Goal: Task Accomplishment & Management: Manage account settings

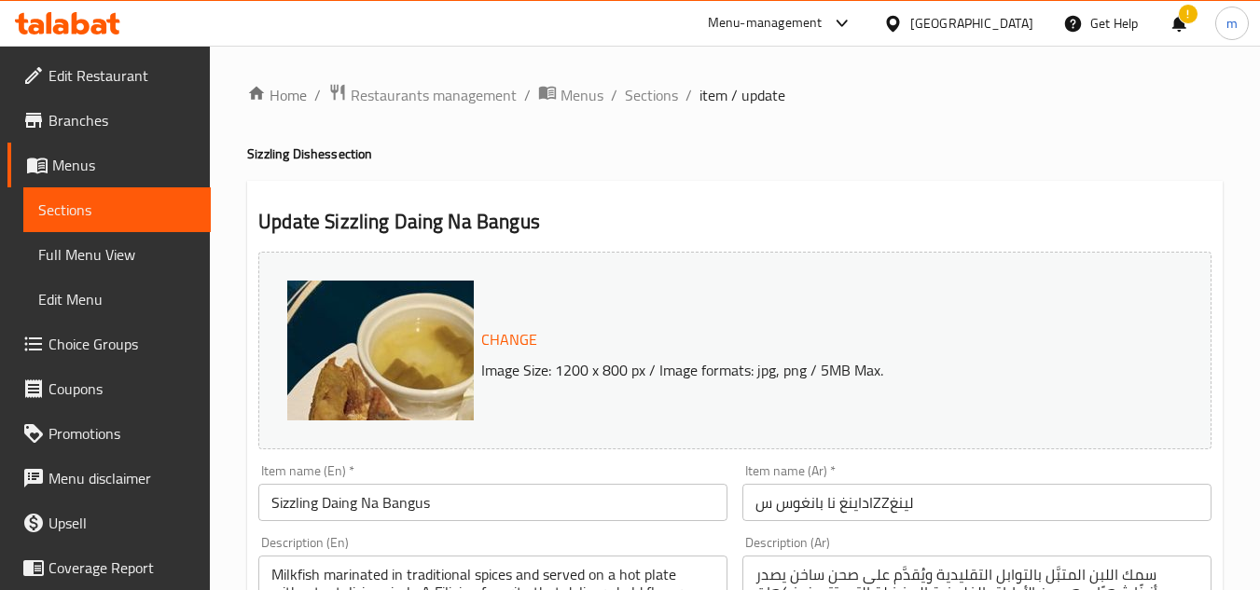
click at [1028, 21] on div "[GEOGRAPHIC_DATA]" at bounding box center [971, 23] width 123 height 21
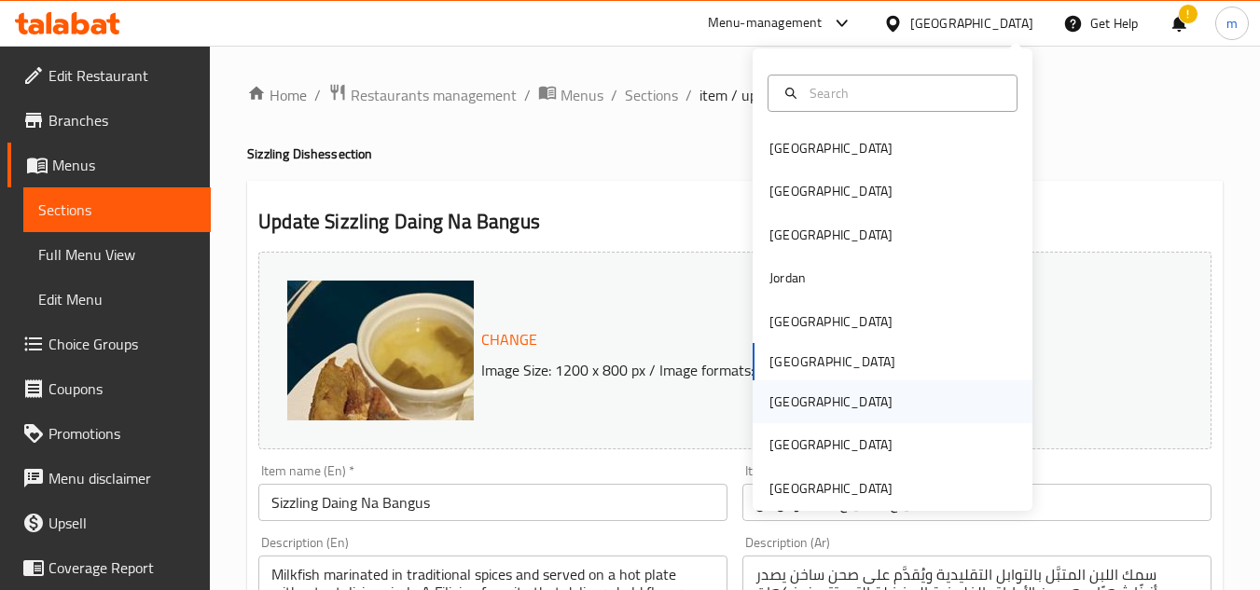
click at [784, 402] on div "[GEOGRAPHIC_DATA]" at bounding box center [831, 402] width 123 height 21
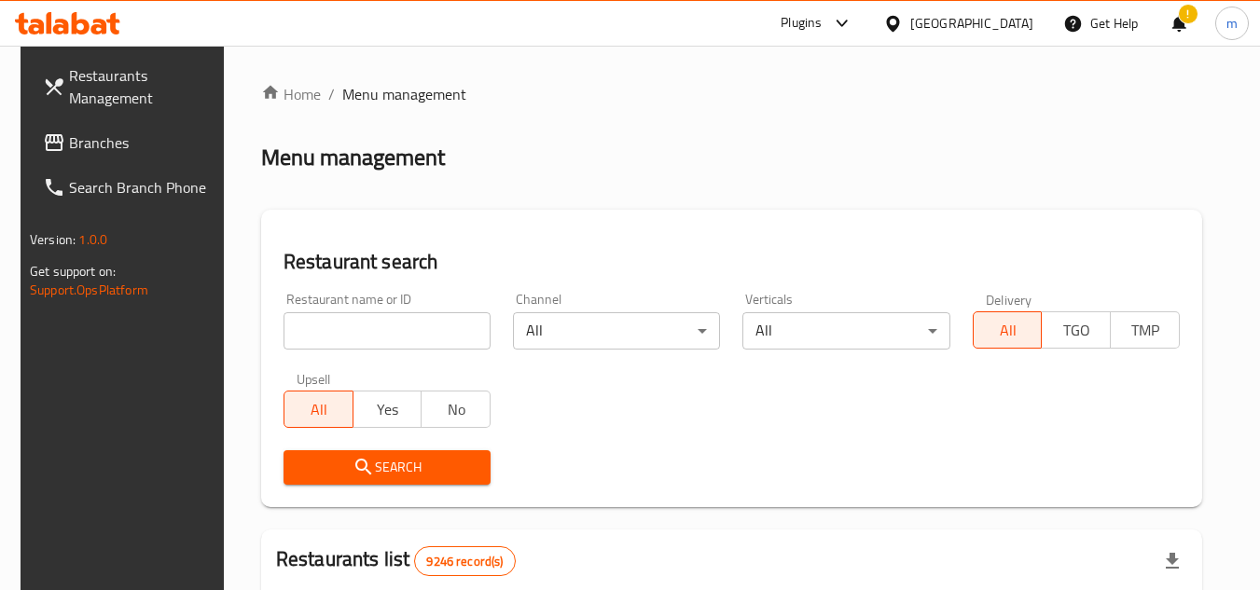
click at [69, 146] on span "Branches" at bounding box center [142, 143] width 147 height 22
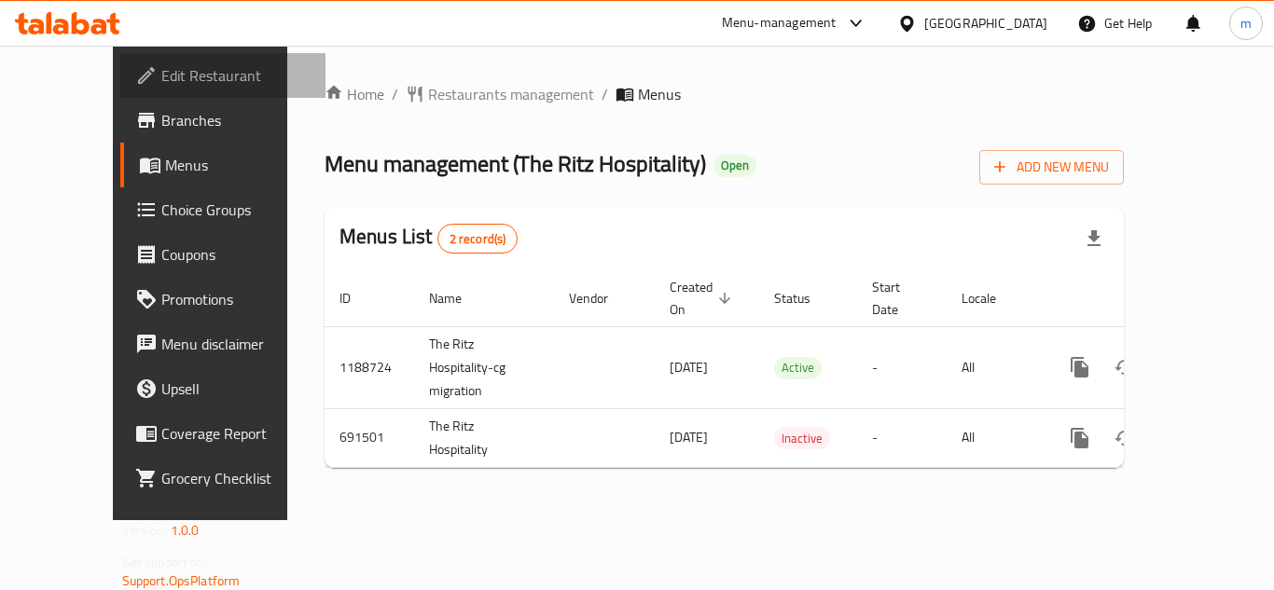
click at [161, 79] on span "Edit Restaurant" at bounding box center [235, 75] width 149 height 22
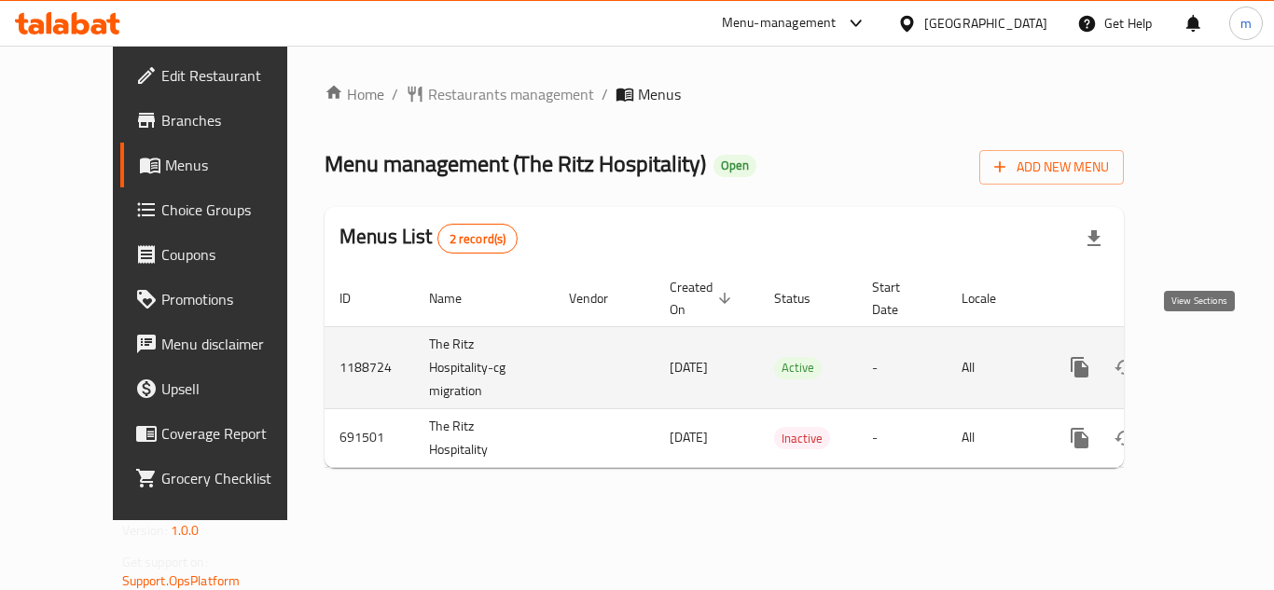
click at [1206, 359] on icon "enhanced table" at bounding box center [1214, 367] width 17 height 17
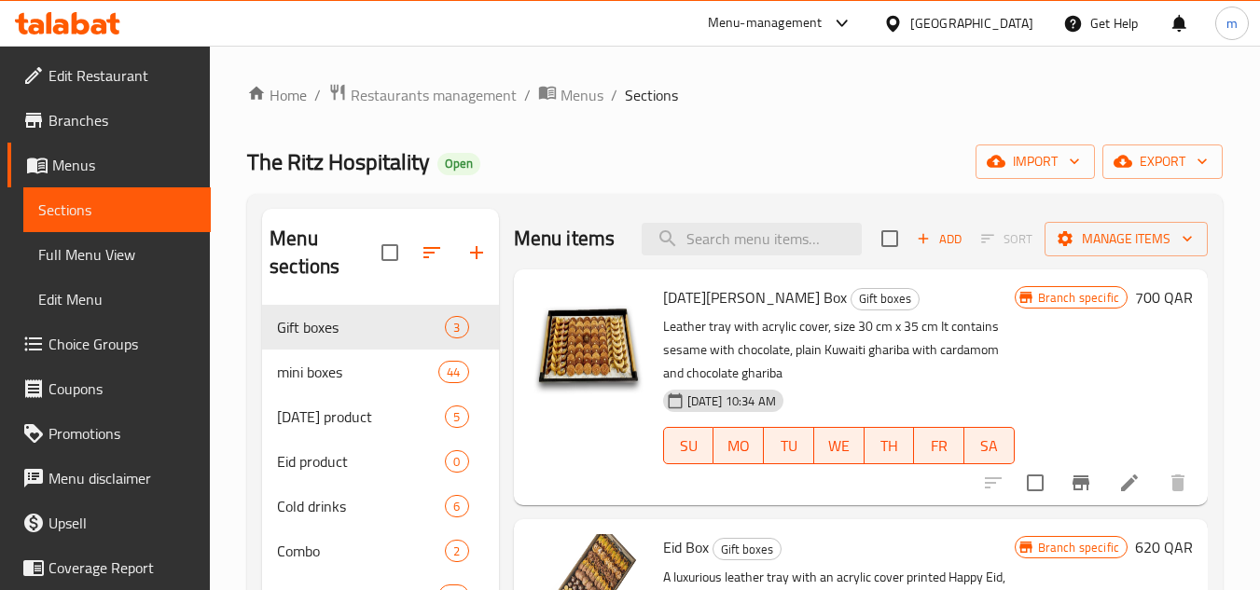
click at [645, 181] on div "Home / Restaurants management / Menus / Sections The Ritz Hospitality Open impo…" at bounding box center [735, 474] width 976 height 782
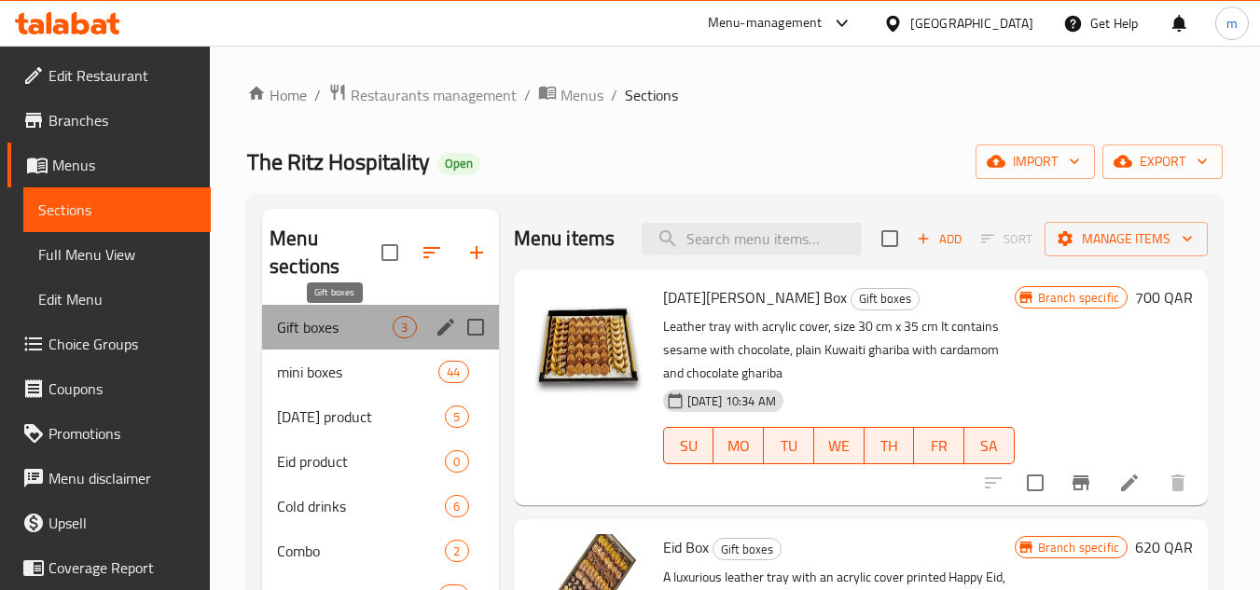
click at [340, 325] on span "Gift boxes" at bounding box center [335, 327] width 116 height 22
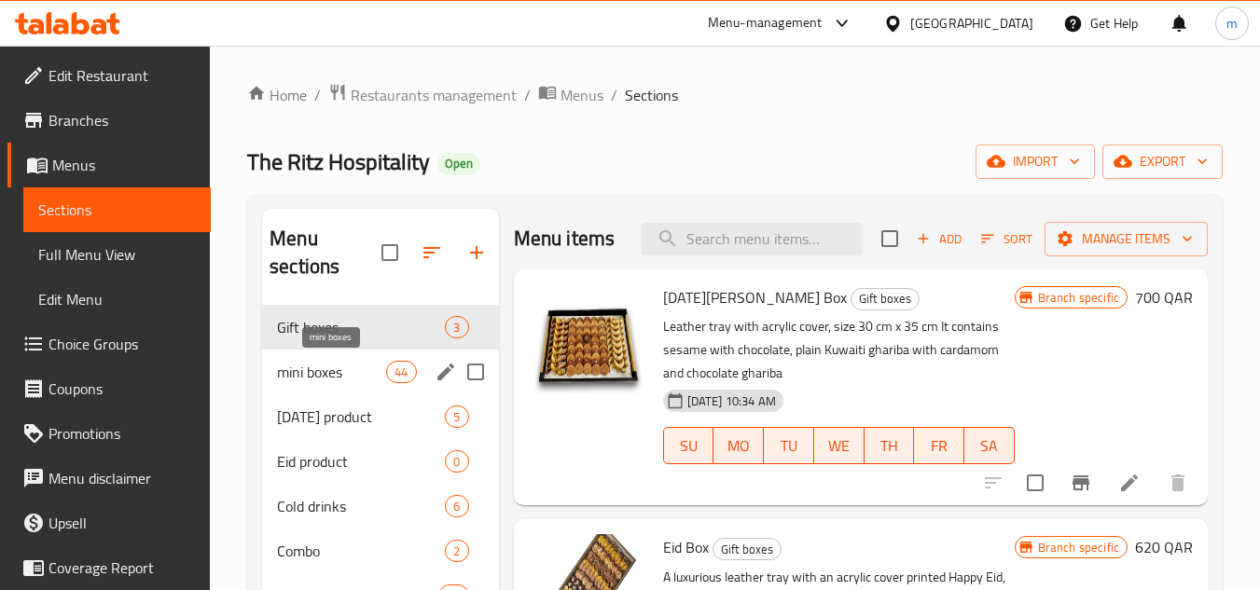
click at [318, 377] on span "mini boxes" at bounding box center [331, 372] width 109 height 22
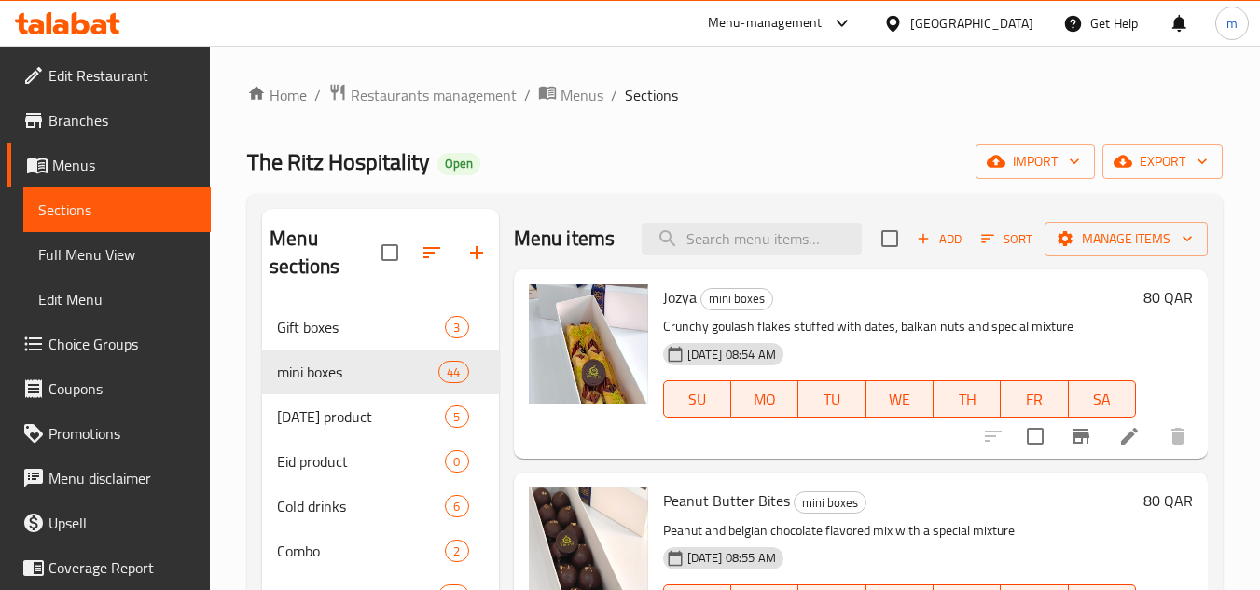
click at [874, 105] on ol "Home / Restaurants management / Menus / Sections" at bounding box center [735, 95] width 976 height 24
click at [1012, 26] on div "[GEOGRAPHIC_DATA]" at bounding box center [971, 23] width 123 height 21
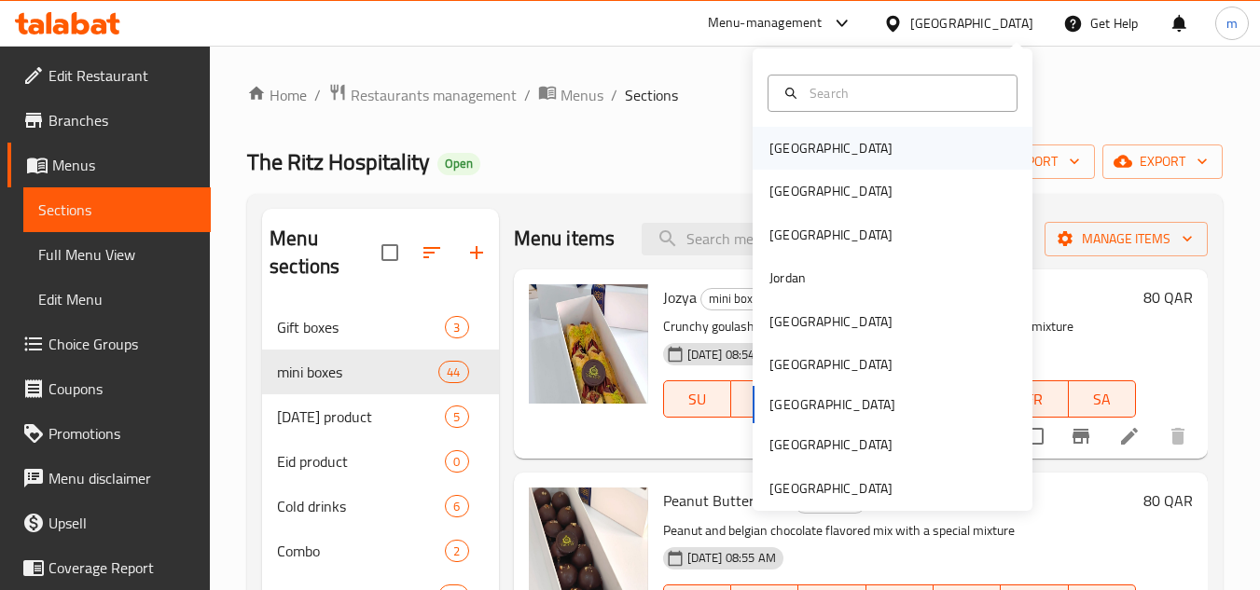
click at [855, 156] on div "Bahrain" at bounding box center [893, 148] width 280 height 43
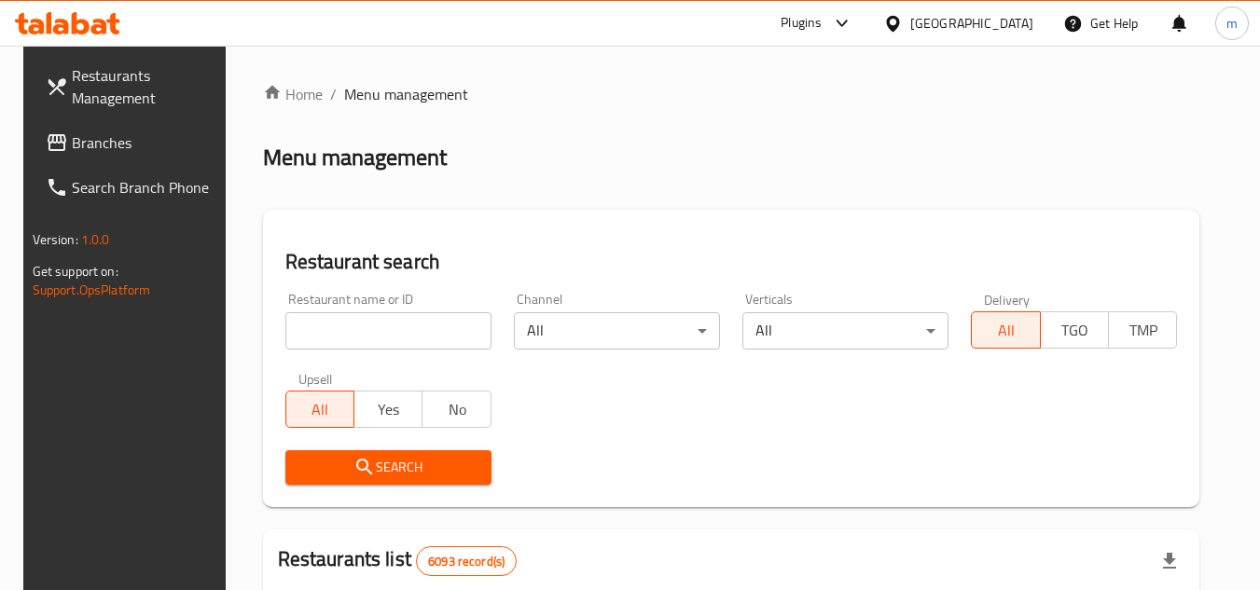
click at [74, 142] on span "Branches" at bounding box center [145, 143] width 147 height 22
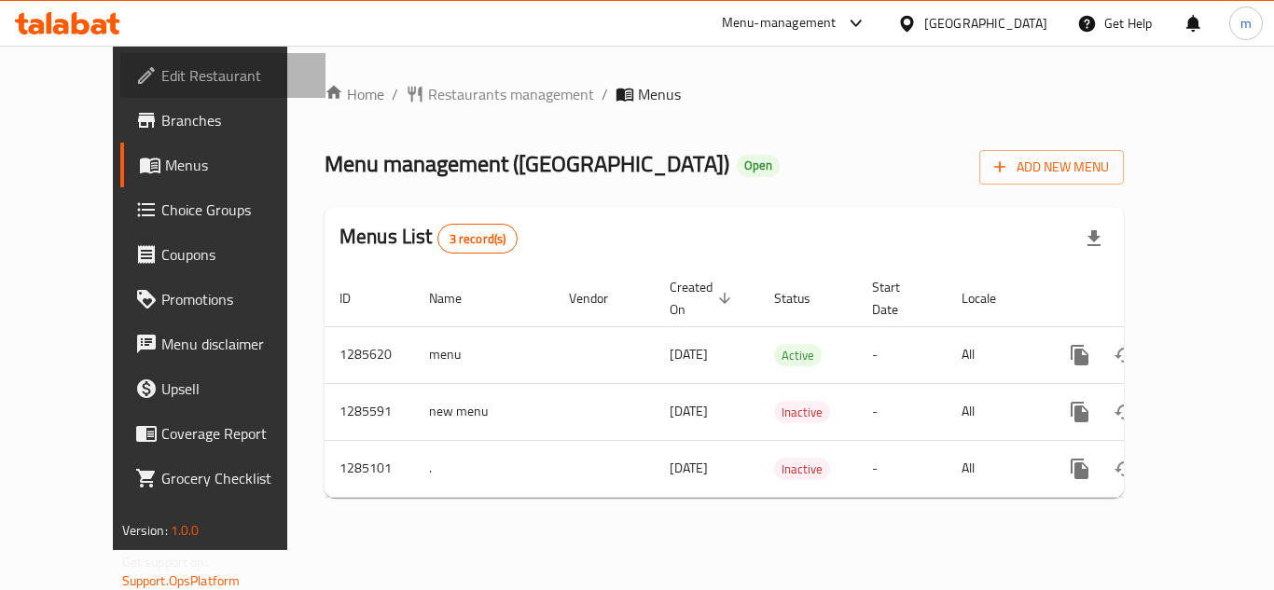
click at [161, 75] on span "Edit Restaurant" at bounding box center [235, 75] width 149 height 22
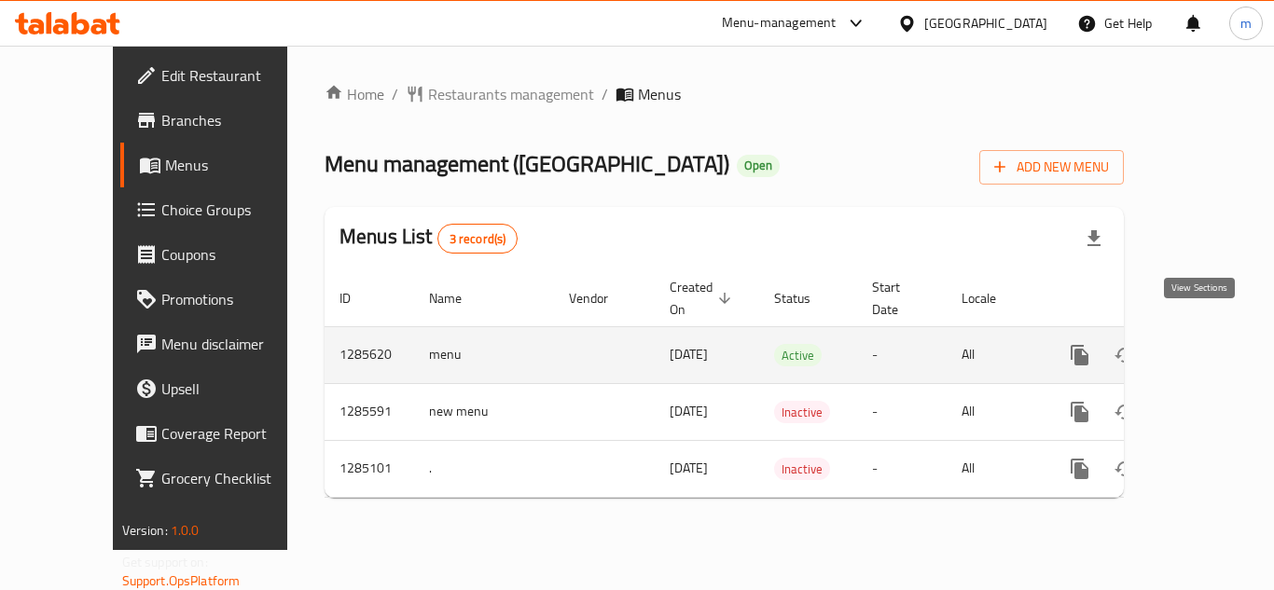
click at [1206, 347] on icon "enhanced table" at bounding box center [1214, 355] width 17 height 17
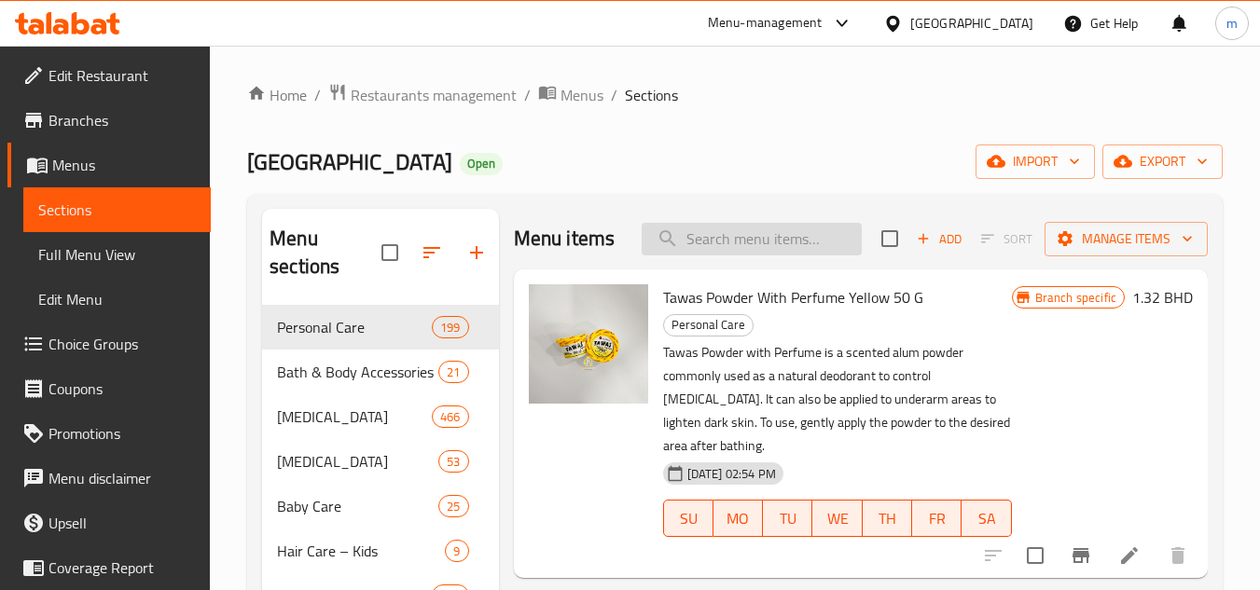
click at [717, 252] on input "search" at bounding box center [752, 239] width 220 height 33
paste input "6428c7d7"
type input "6428c7d7"
paste input "Dr Rashel Night Repair Face Serum 50ml"
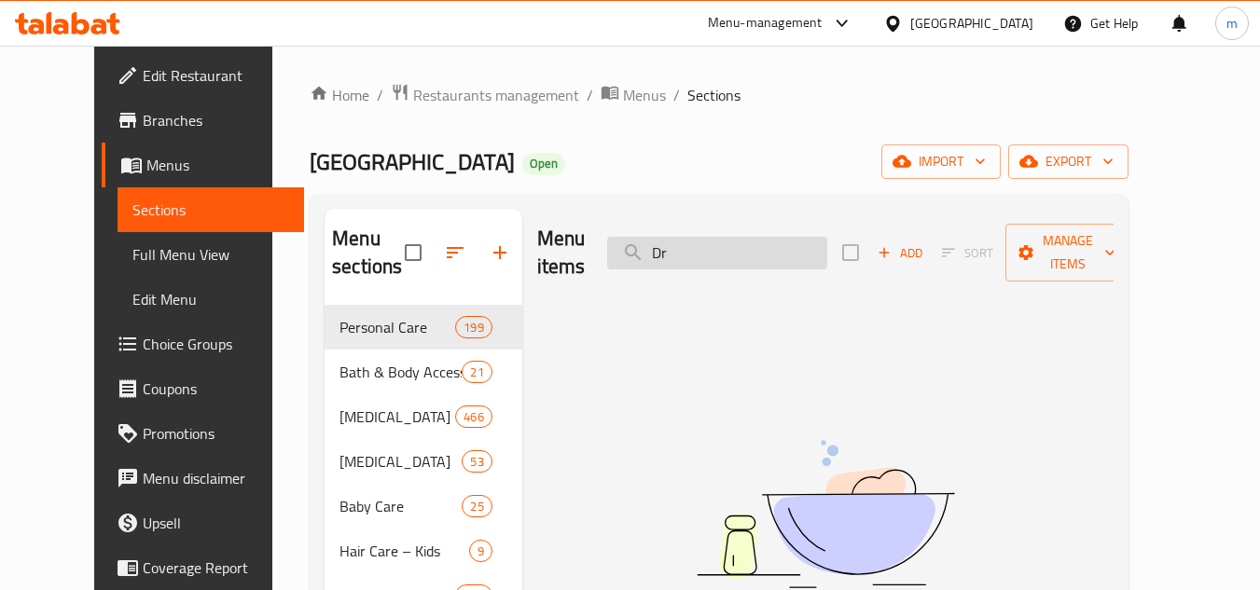
type input "D"
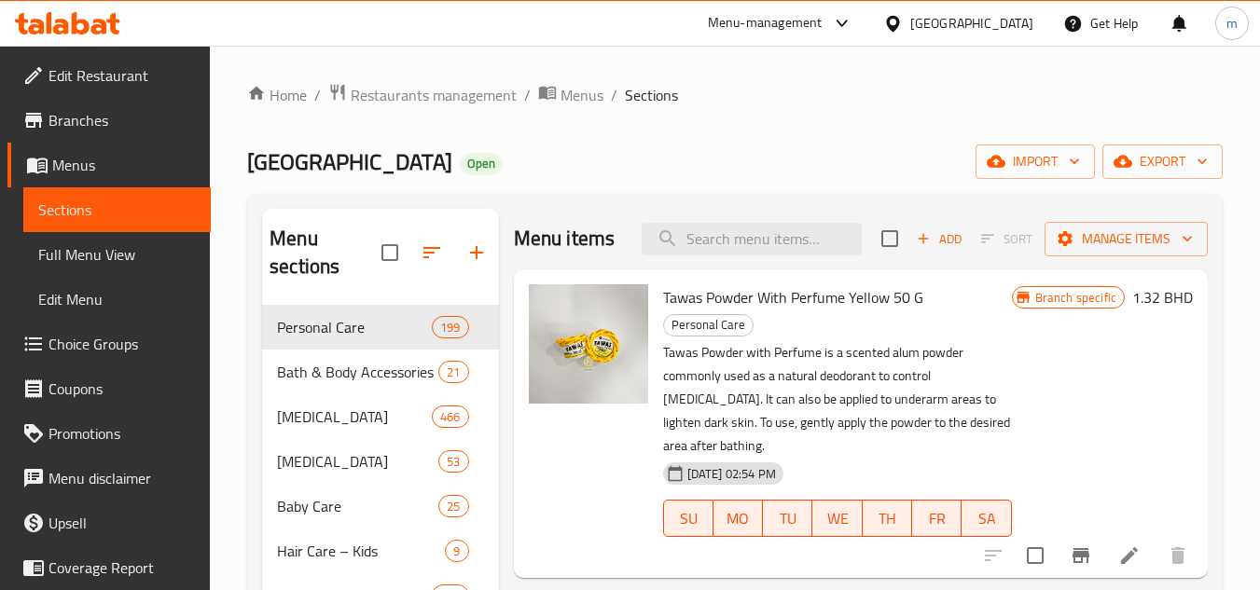
click at [319, 334] on span "Personal Care" at bounding box center [328, 327] width 103 height 22
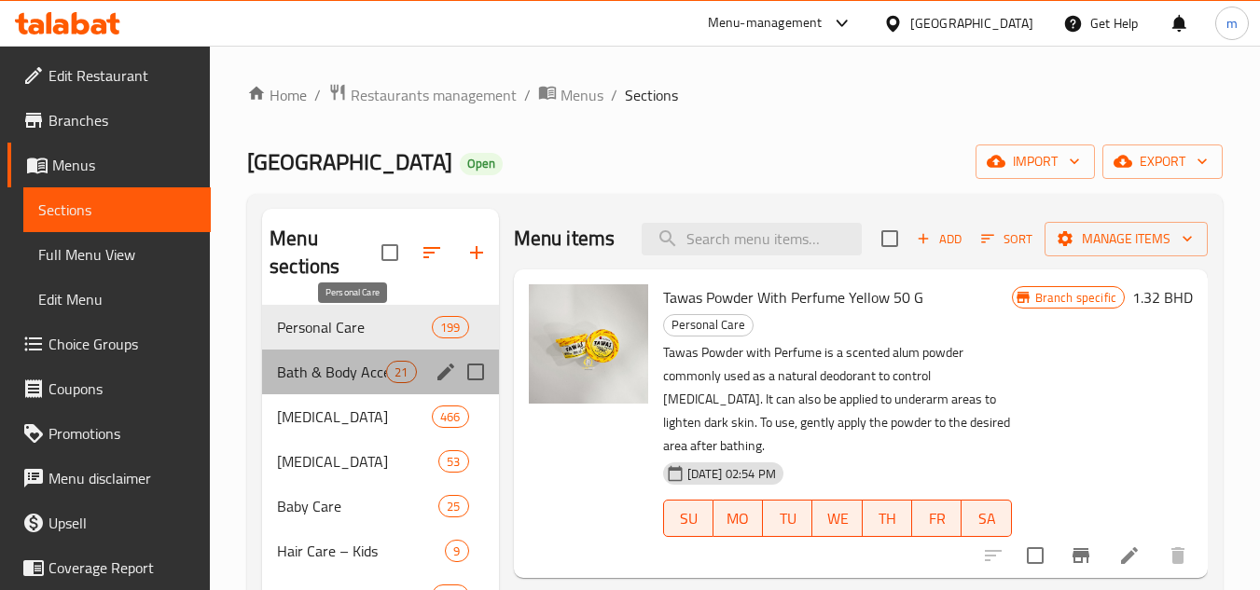
click at [318, 367] on span "Bath & Body Accessories" at bounding box center [331, 372] width 109 height 22
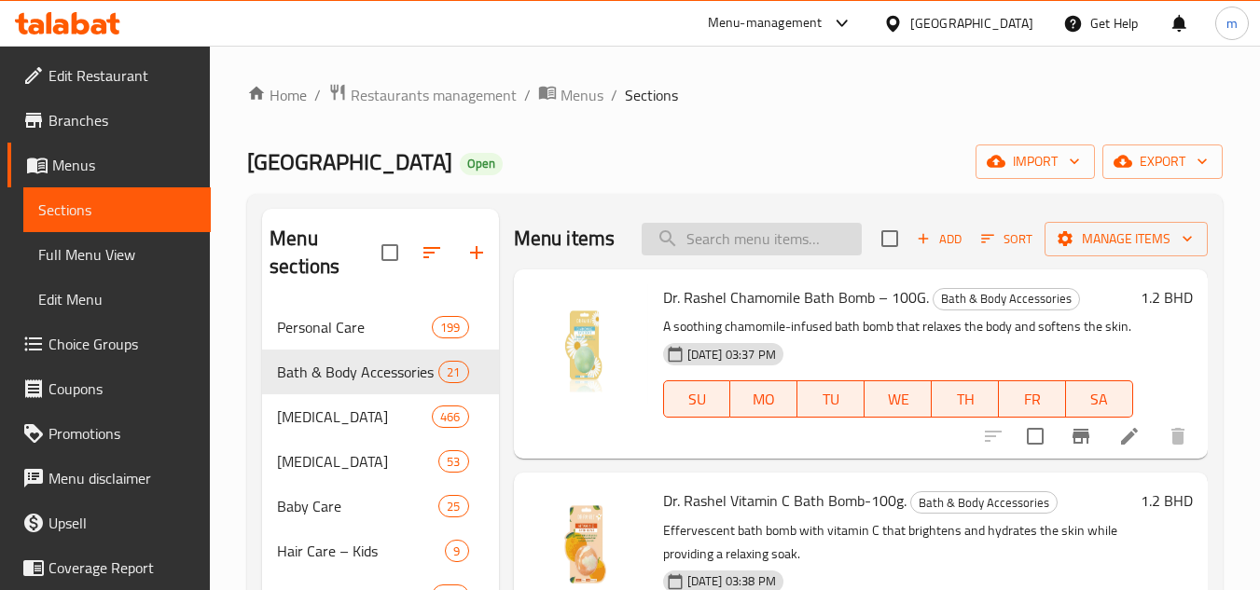
click at [729, 252] on input "search" at bounding box center [752, 239] width 220 height 33
paste input "Dr Rashel Night Repair Face Serum 50ml"
type input "Dr Rashel Night Repair Face Serum 50ml"
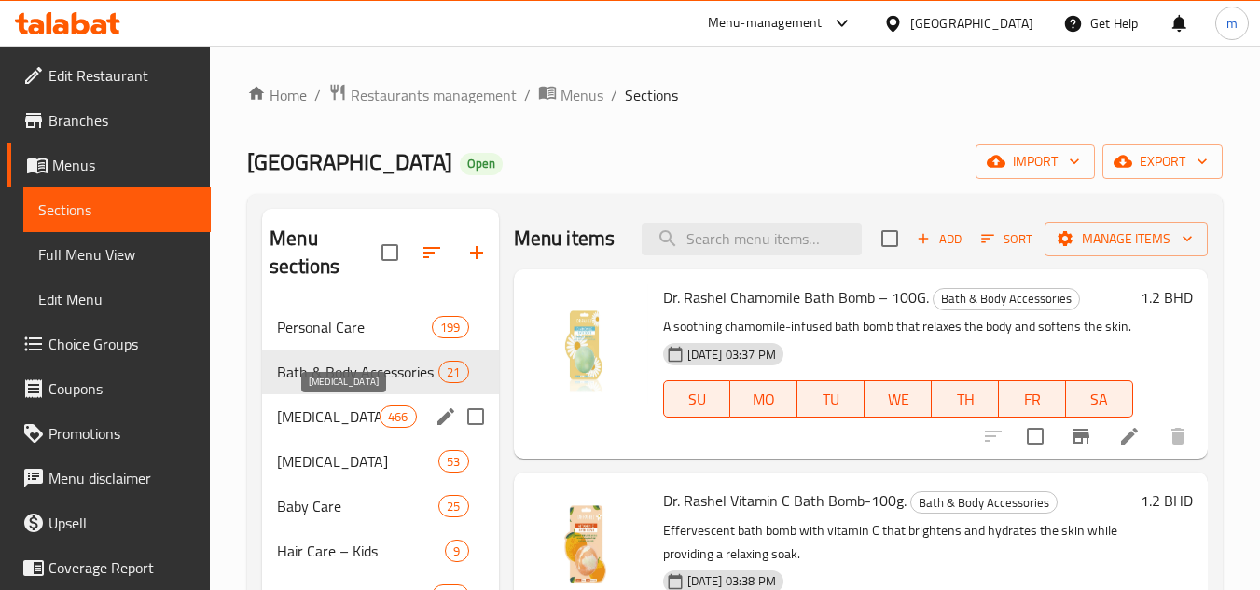
click at [291, 420] on span "Skin Care" at bounding box center [328, 417] width 103 height 22
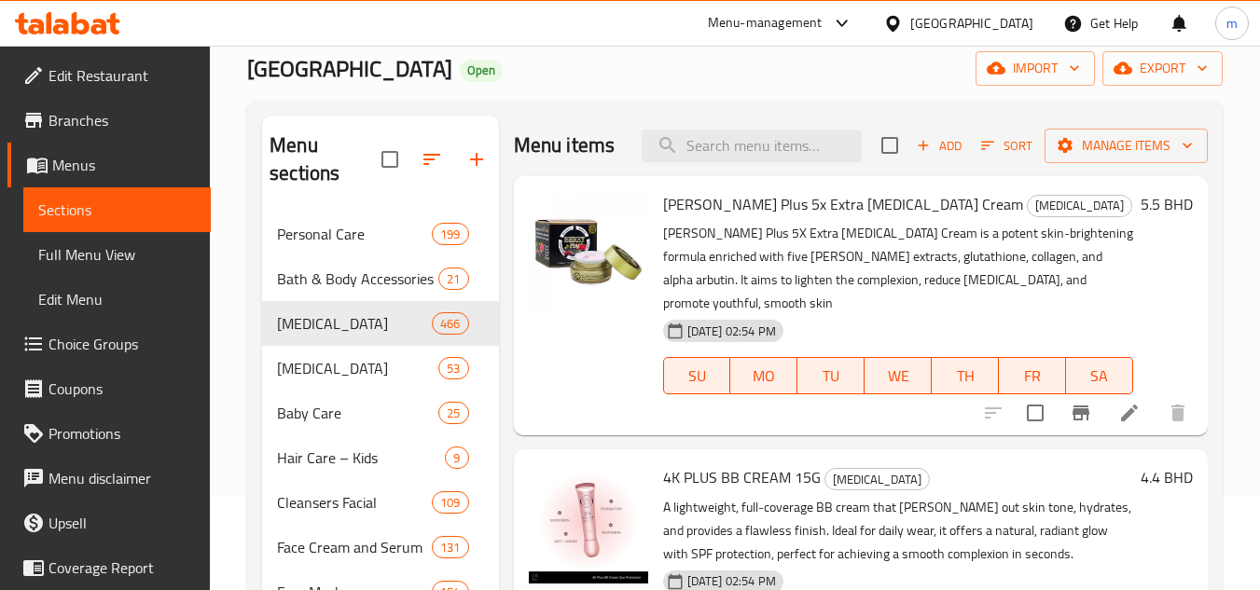
scroll to position [933, 0]
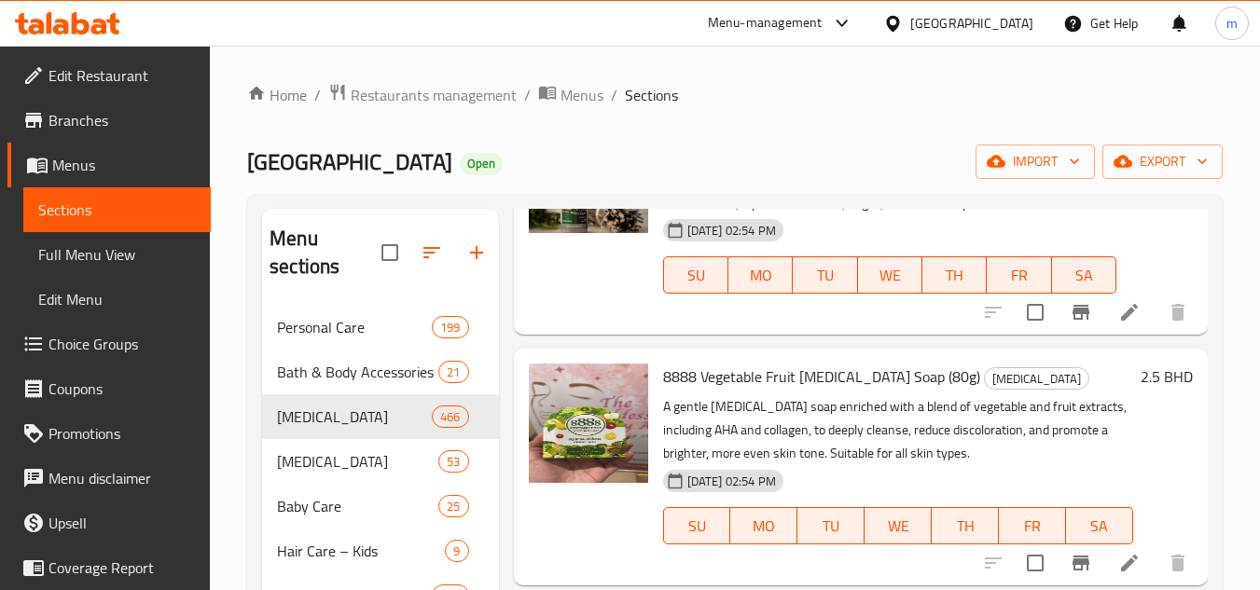
scroll to position [1959, 0]
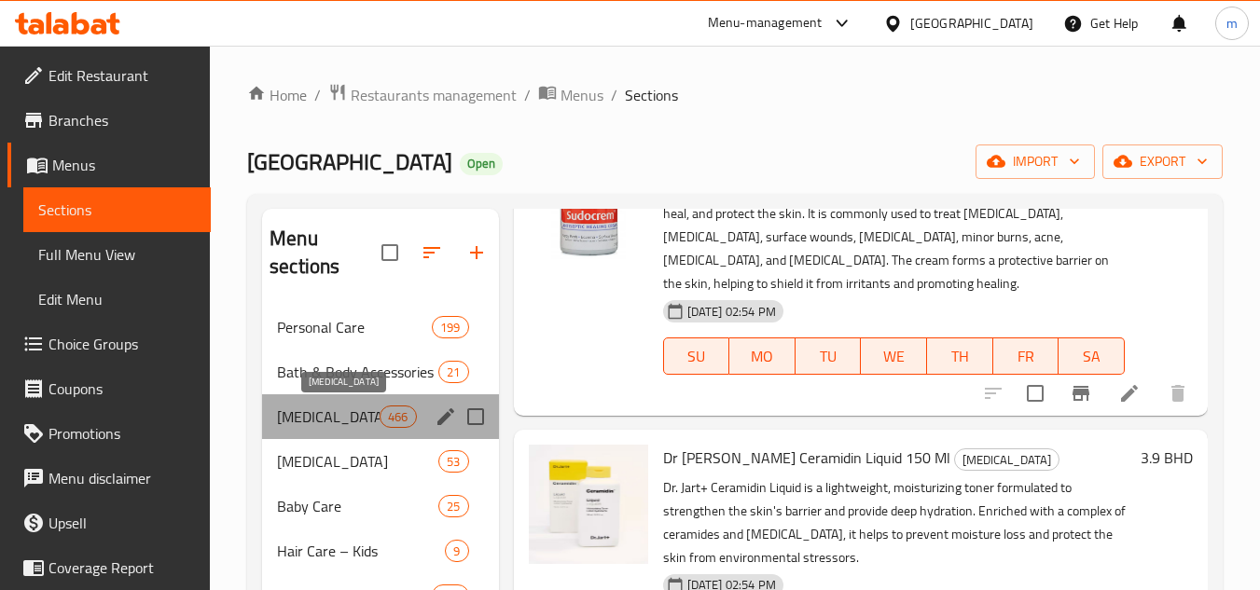
click at [308, 420] on span "Skin Care" at bounding box center [328, 417] width 103 height 22
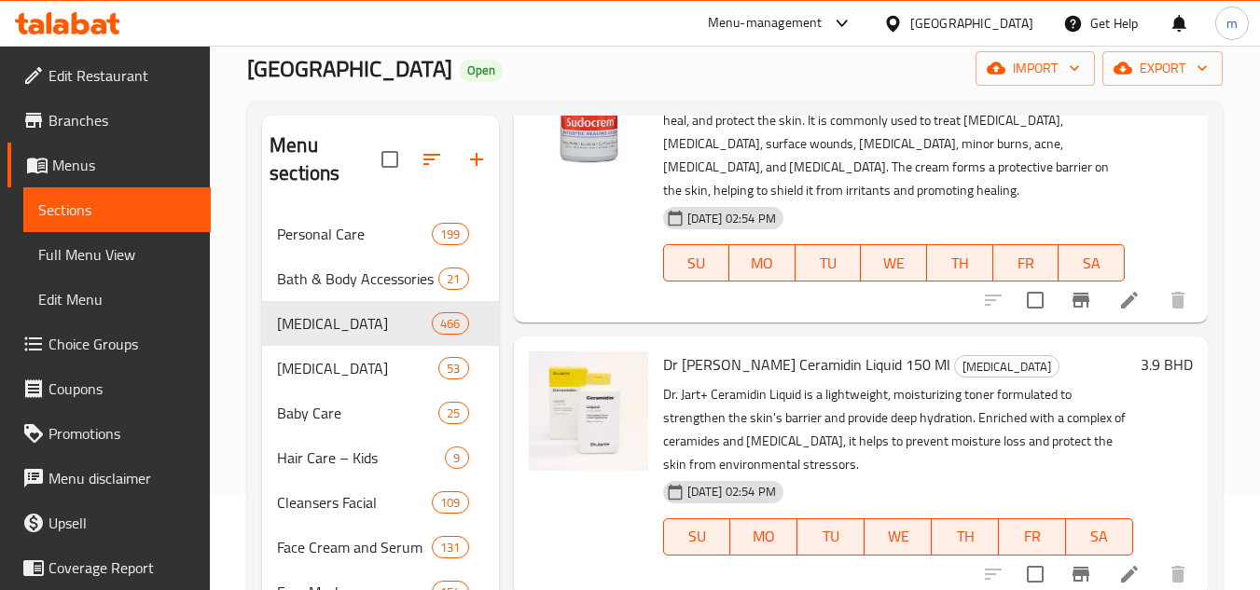
scroll to position [0, 0]
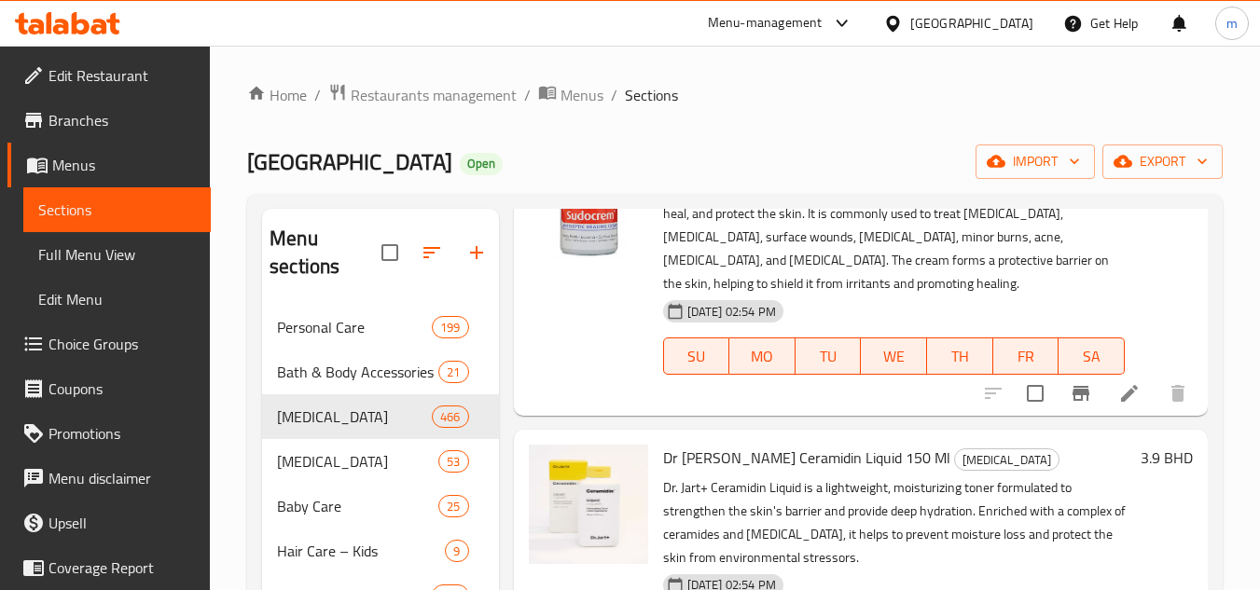
click at [483, 90] on span "Restaurants management" at bounding box center [434, 95] width 166 height 22
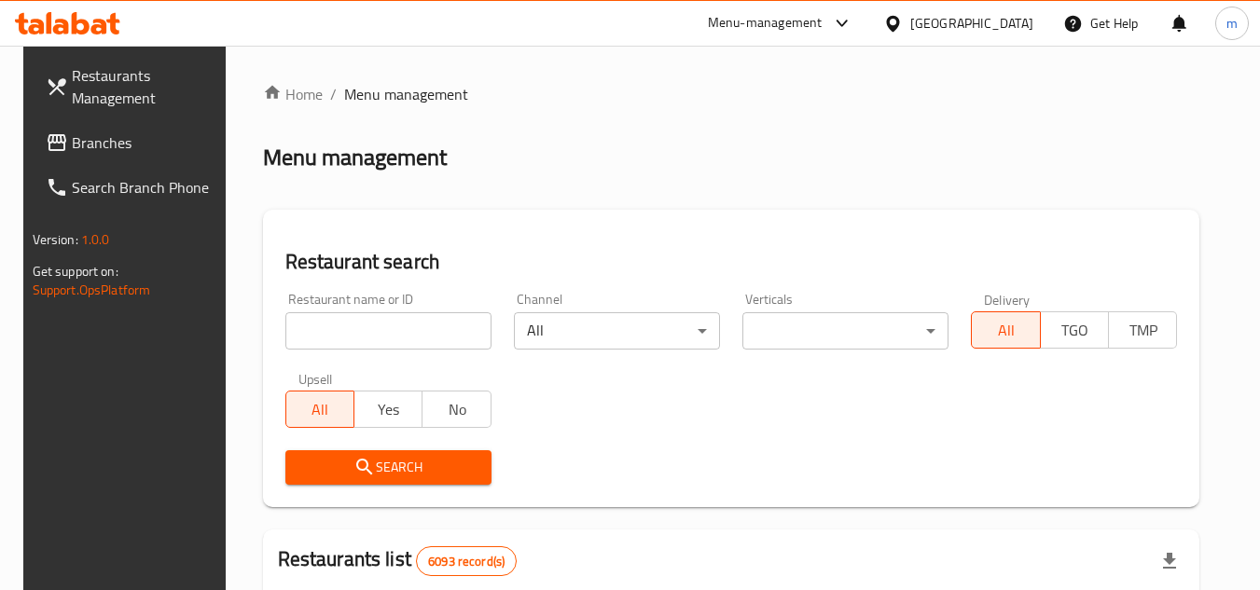
click at [1003, 18] on div "Bahrain" at bounding box center [971, 23] width 123 height 21
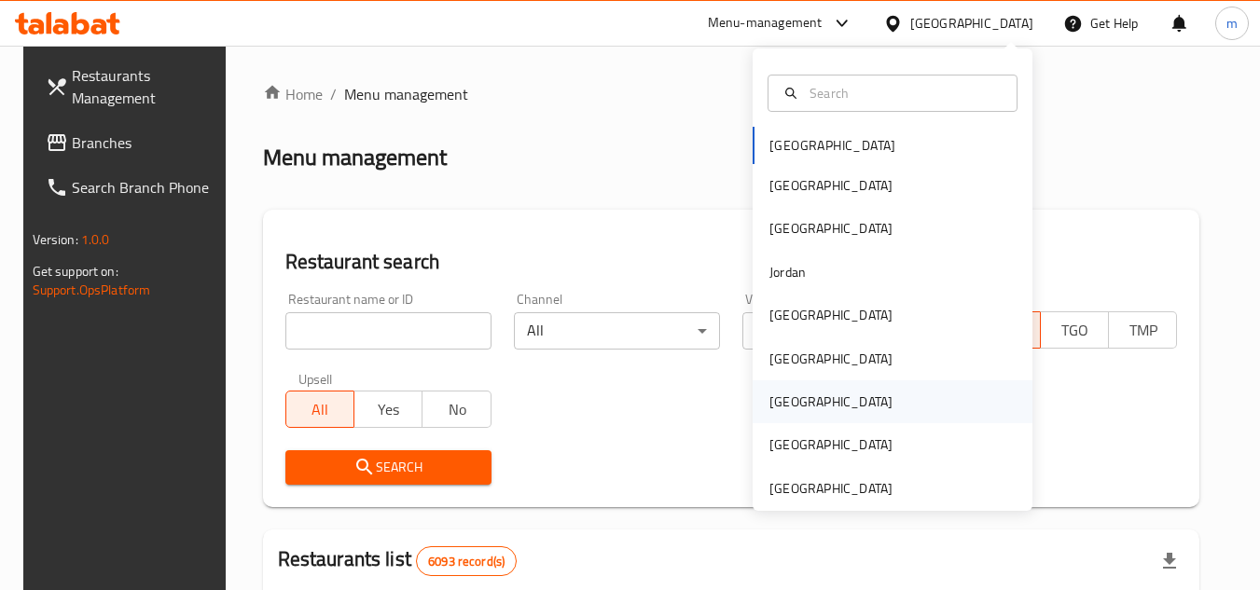
click at [825, 396] on div "[GEOGRAPHIC_DATA]" at bounding box center [893, 402] width 280 height 43
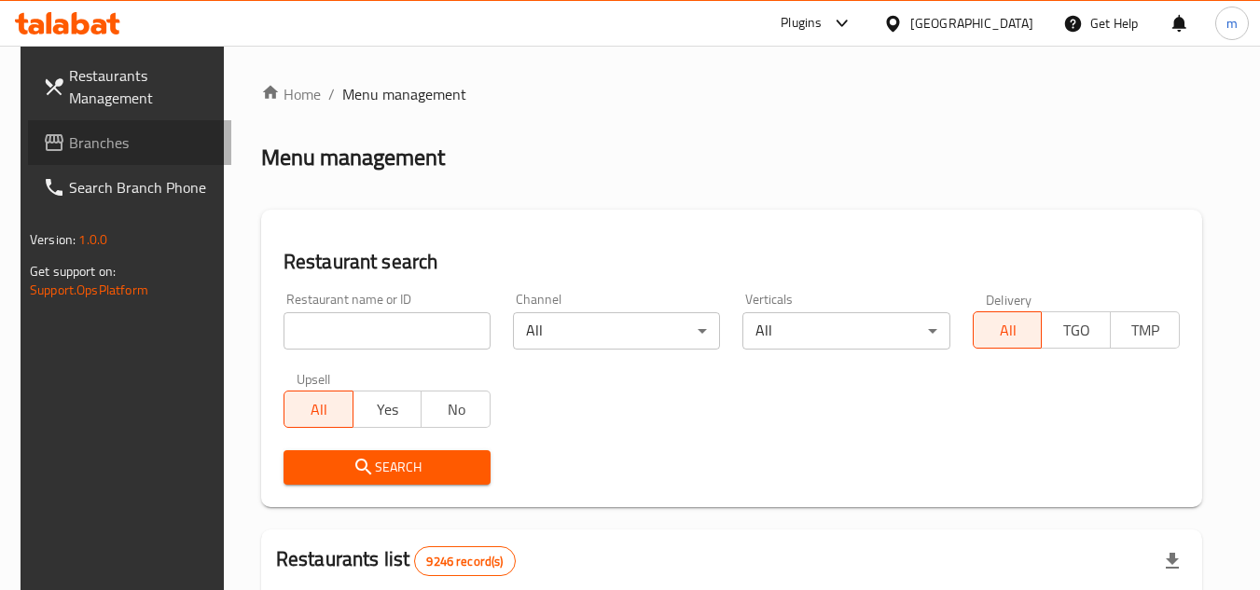
click at [161, 136] on span "Branches" at bounding box center [142, 143] width 147 height 22
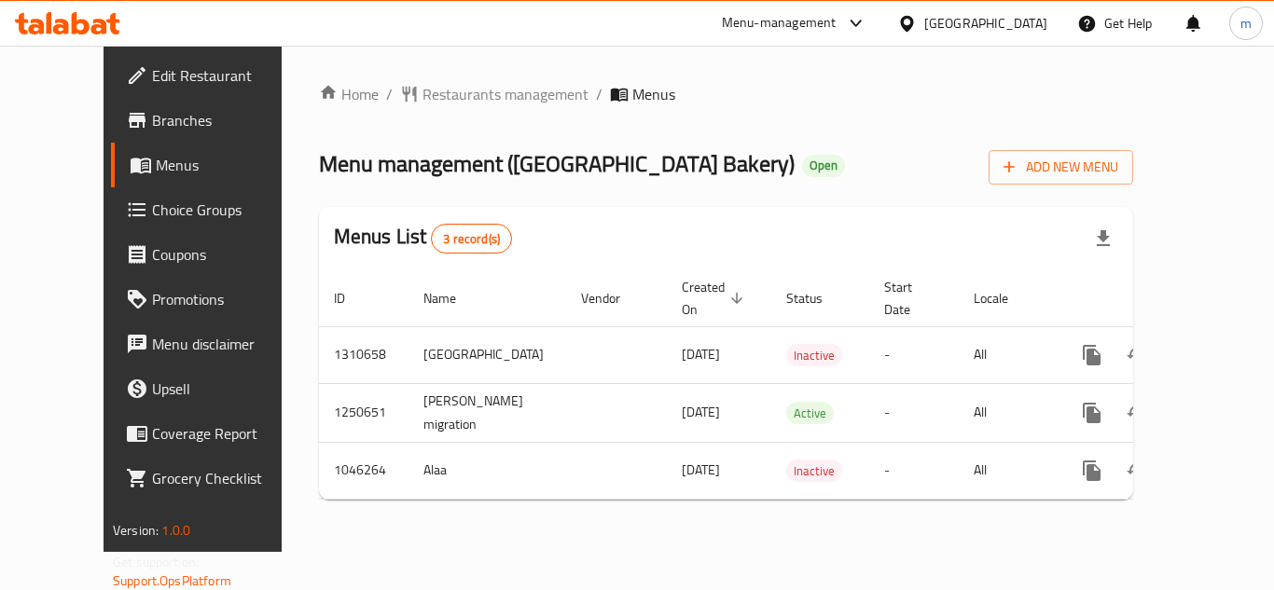
click at [152, 86] on span "Edit Restaurant" at bounding box center [226, 75] width 149 height 22
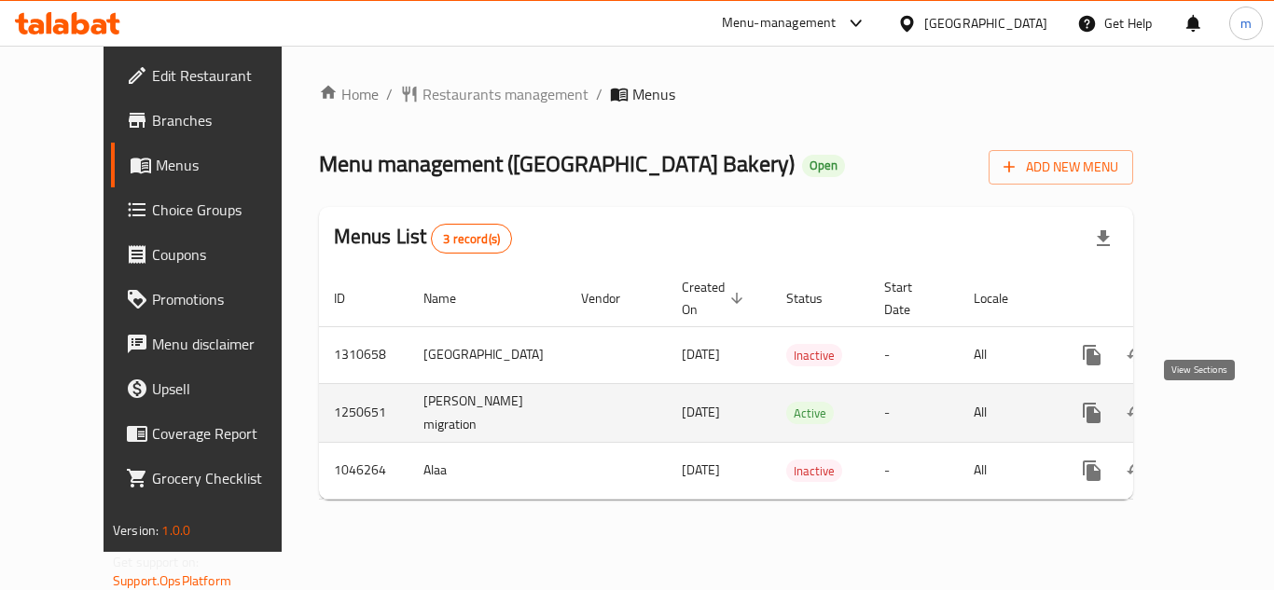
click at [1215, 417] on icon "enhanced table" at bounding box center [1226, 413] width 22 height 22
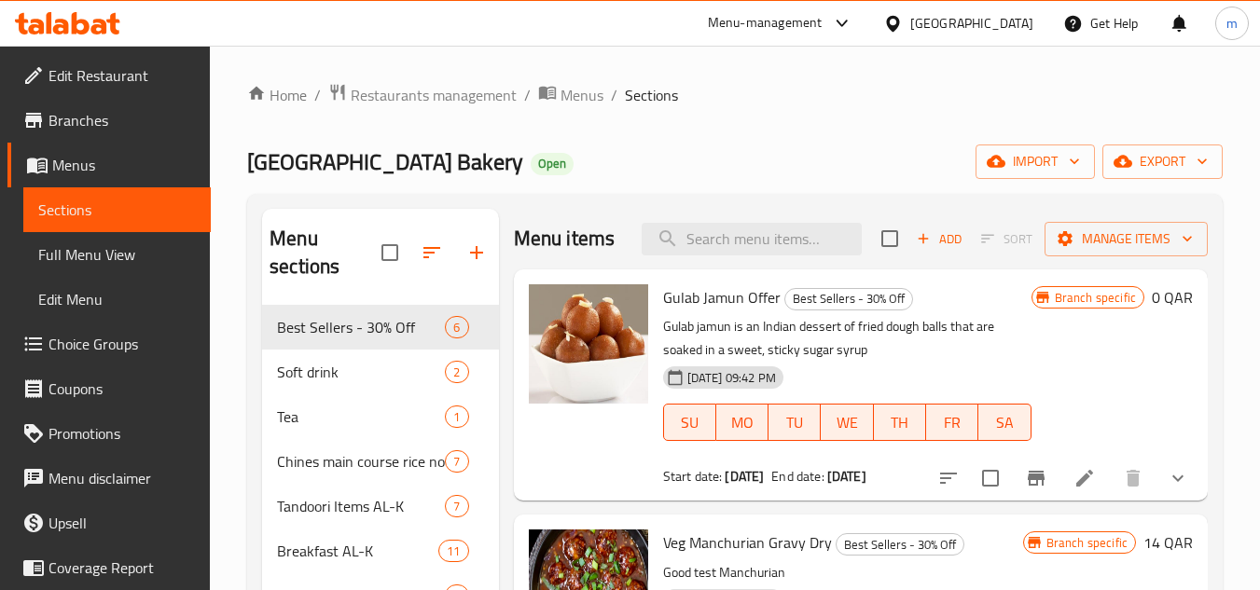
click at [735, 170] on div "New Delhi Bakery Open import export" at bounding box center [735, 162] width 976 height 35
click at [367, 330] on span "Best Sellers - 30% Off" at bounding box center [335, 327] width 116 height 22
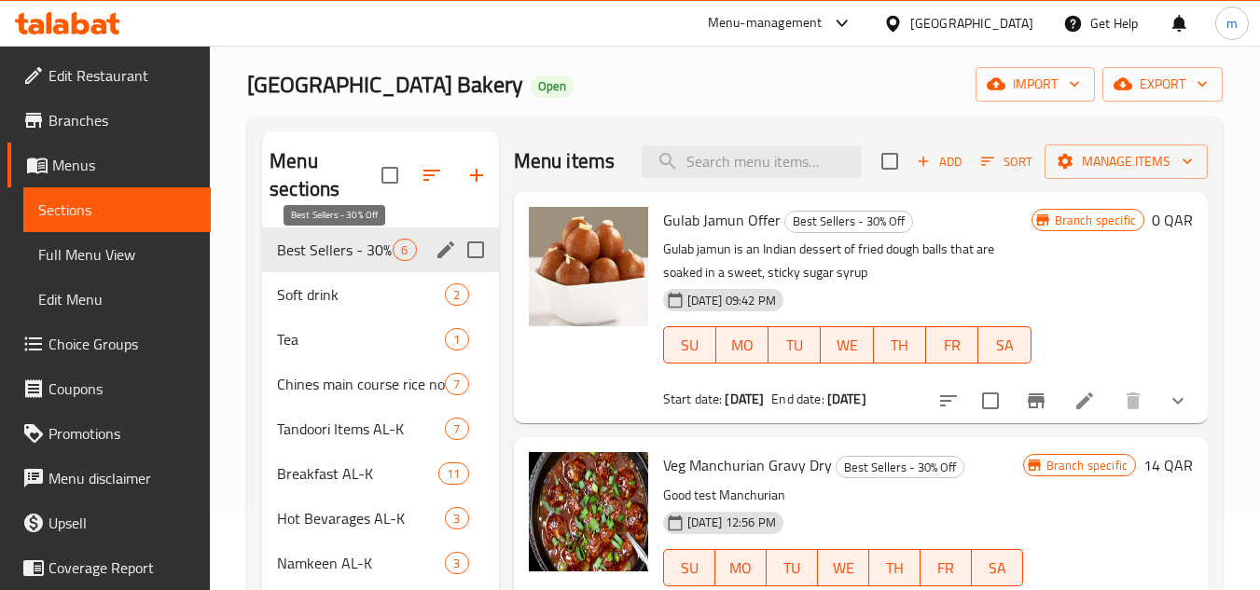
scroll to position [93, 0]
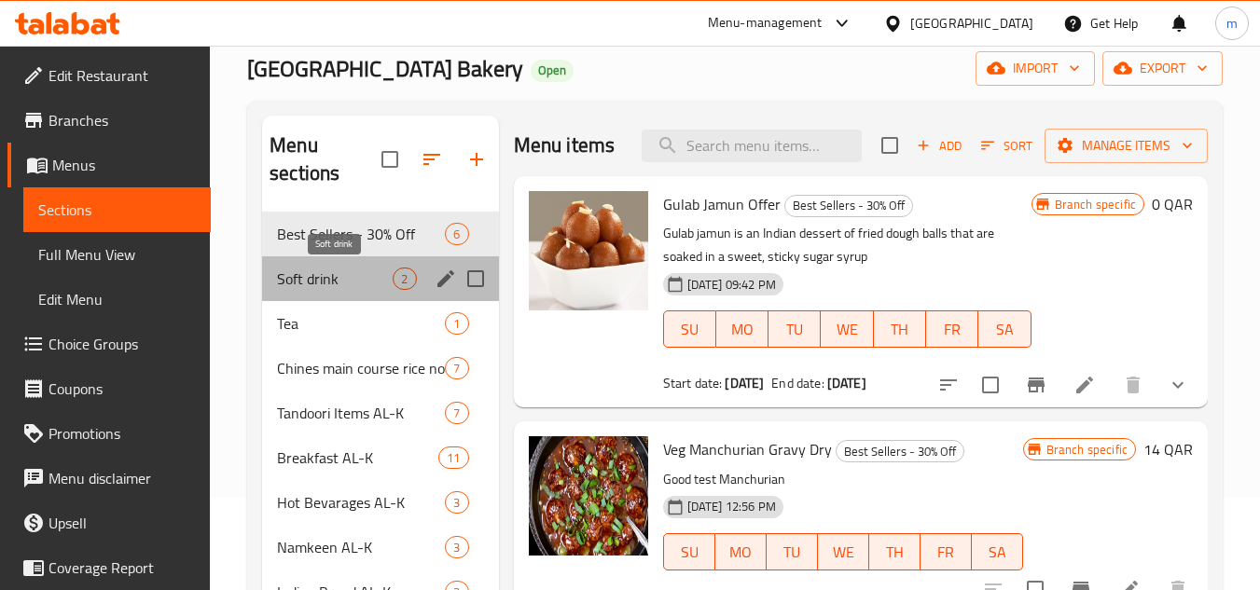
click at [326, 277] on span "Soft drink" at bounding box center [335, 279] width 116 height 22
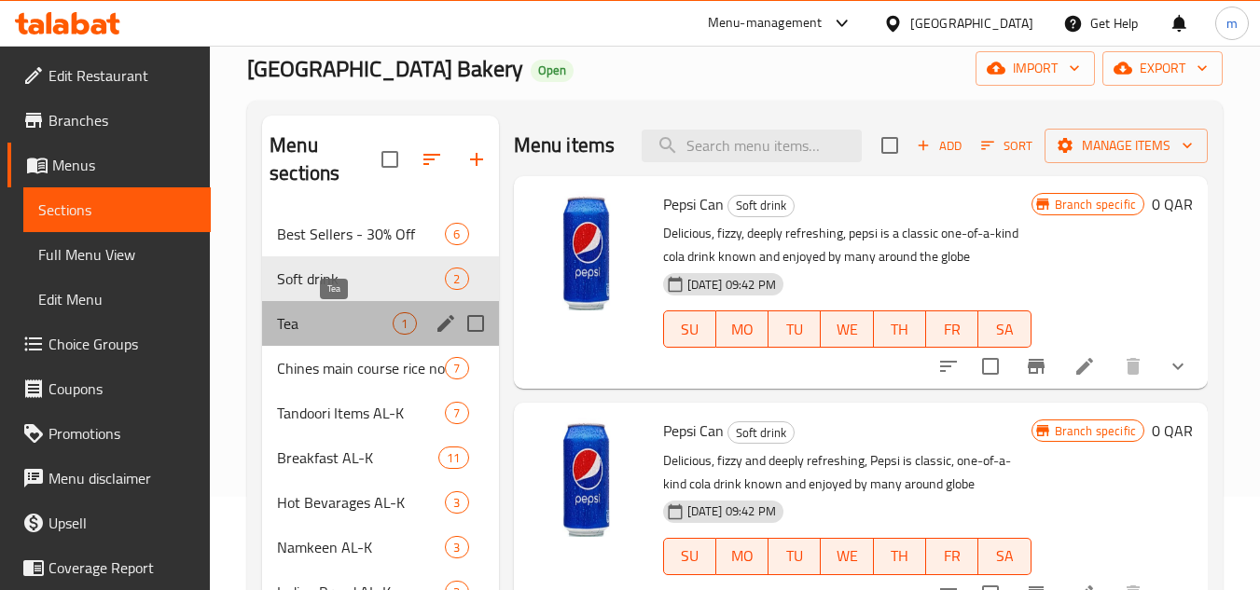
click at [319, 324] on span "Tea" at bounding box center [335, 323] width 116 height 22
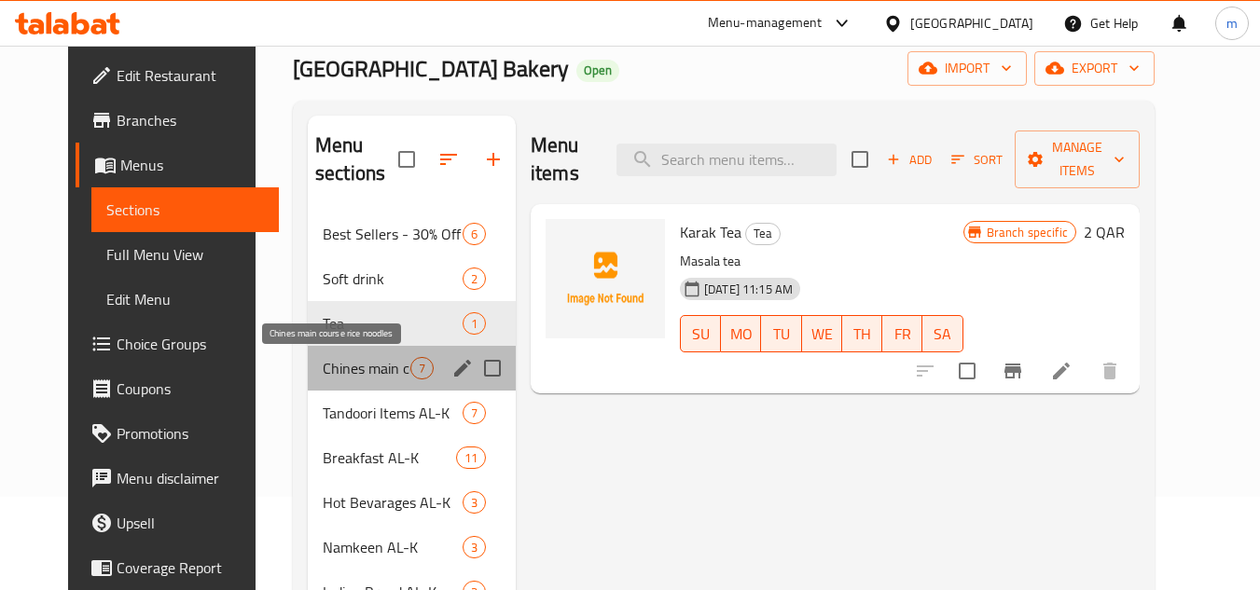
click at [323, 371] on span "Chines main course rice noodles" at bounding box center [367, 368] width 88 height 22
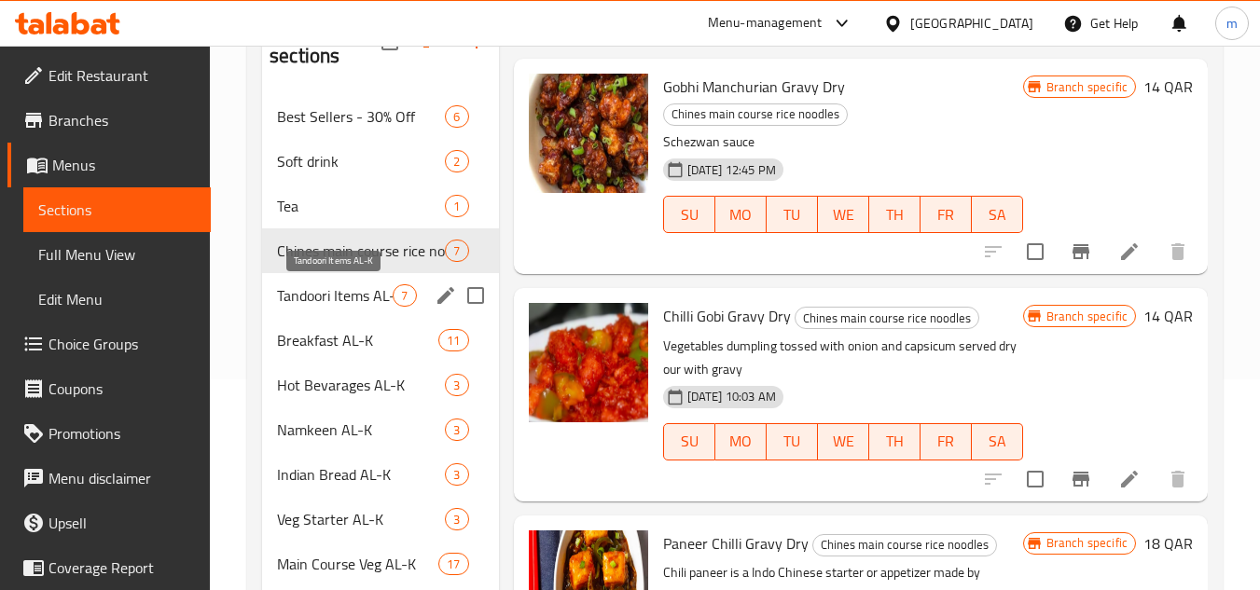
scroll to position [280, 0]
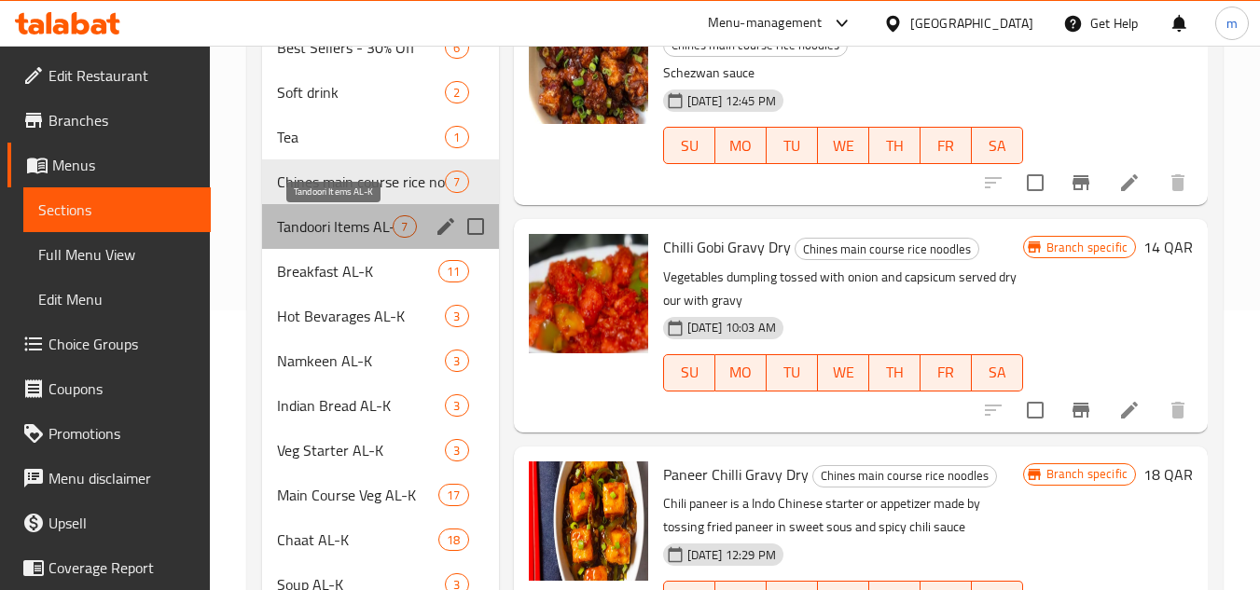
click at [311, 227] on span "Tandoori Items AL-K" at bounding box center [335, 226] width 116 height 22
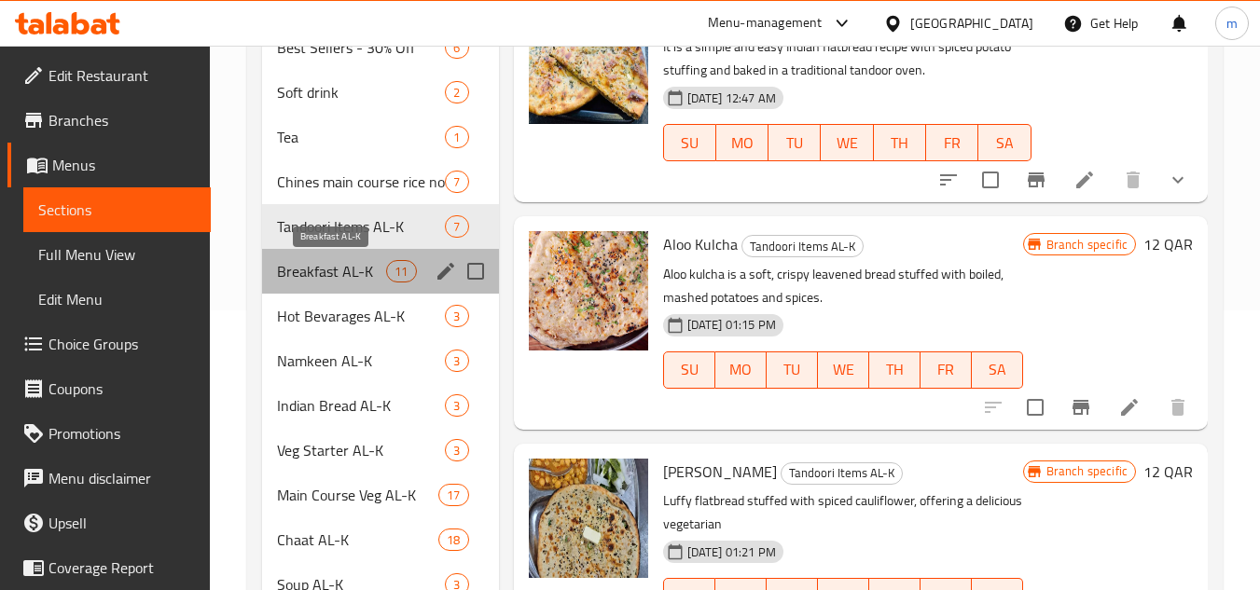
click at [314, 277] on span "Breakfast AL-K" at bounding box center [331, 271] width 109 height 22
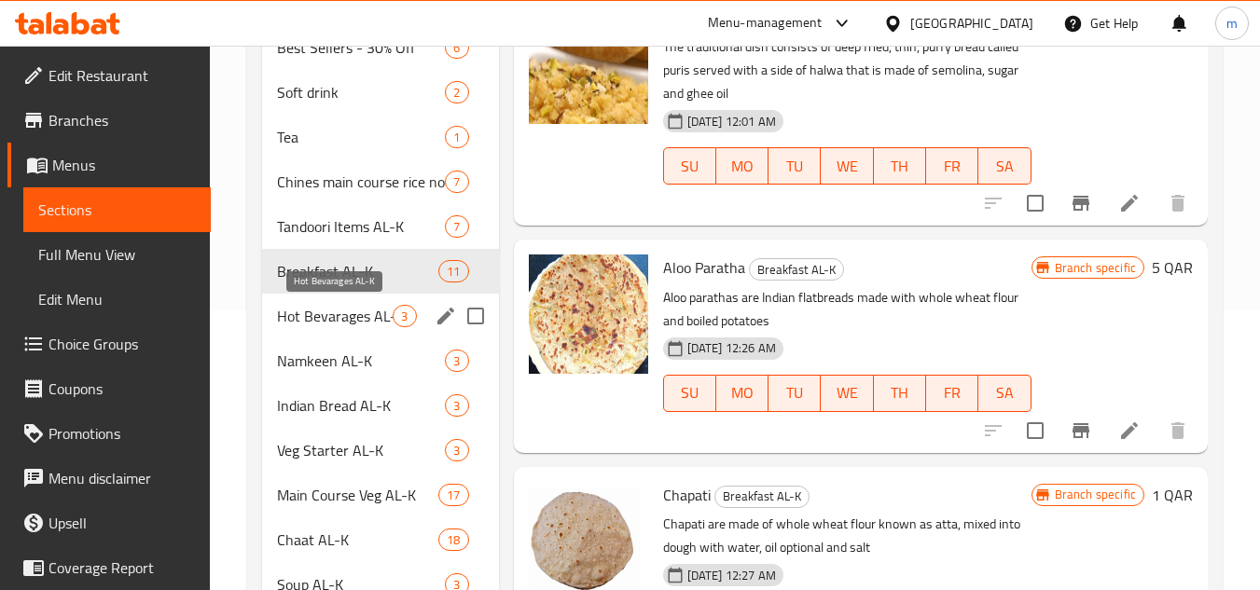
click at [310, 321] on span "Hot Bevarages AL-K" at bounding box center [335, 316] width 116 height 22
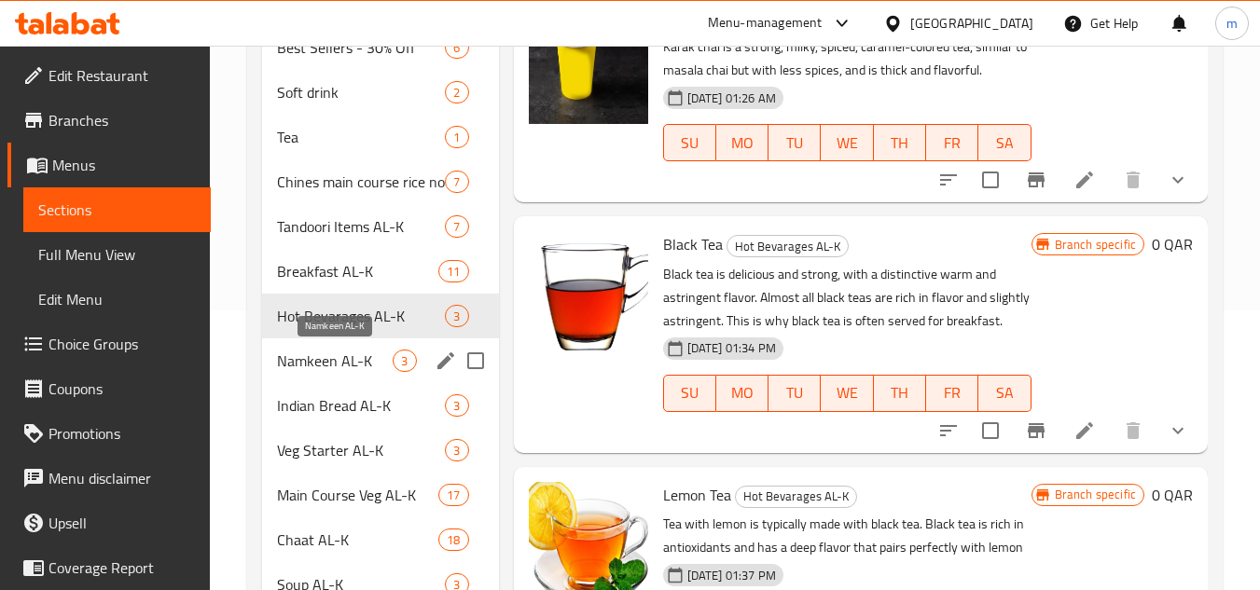
click at [320, 364] on span "Namkeen AL-K" at bounding box center [335, 361] width 116 height 22
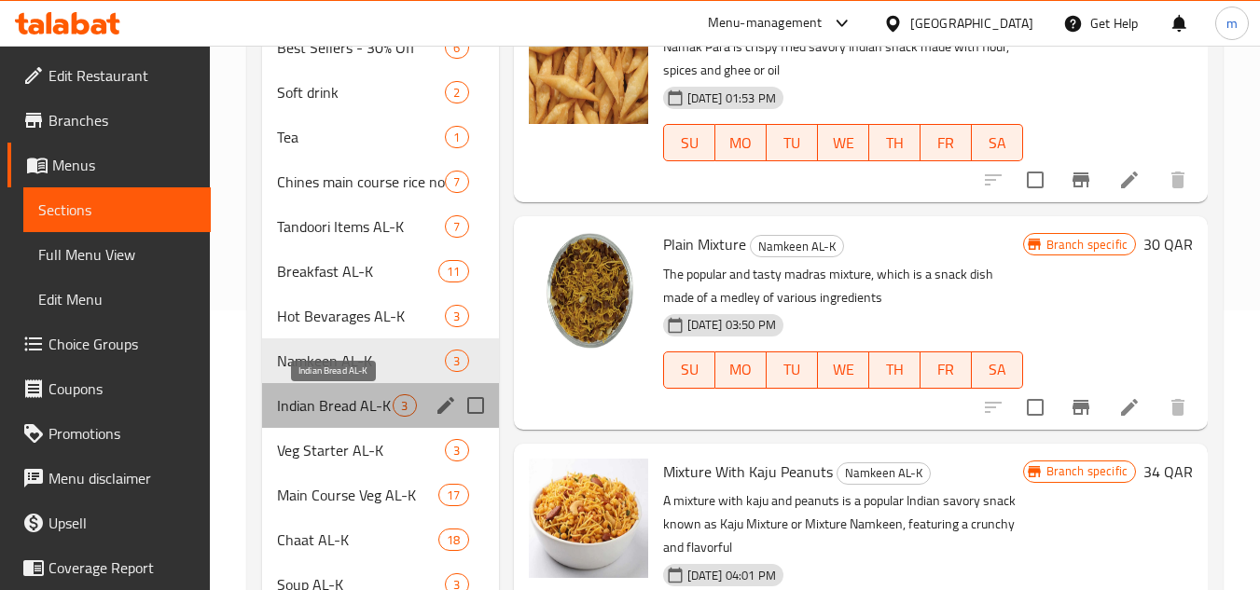
click at [326, 405] on span "Indian Bread AL-K" at bounding box center [335, 406] width 116 height 22
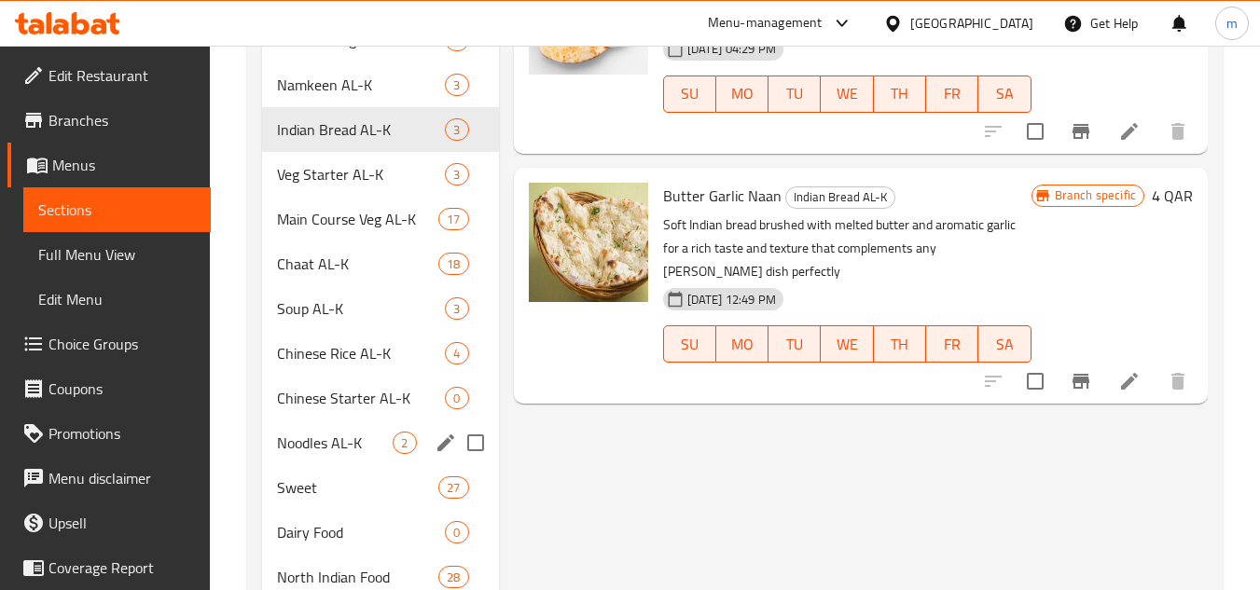
scroll to position [560, 0]
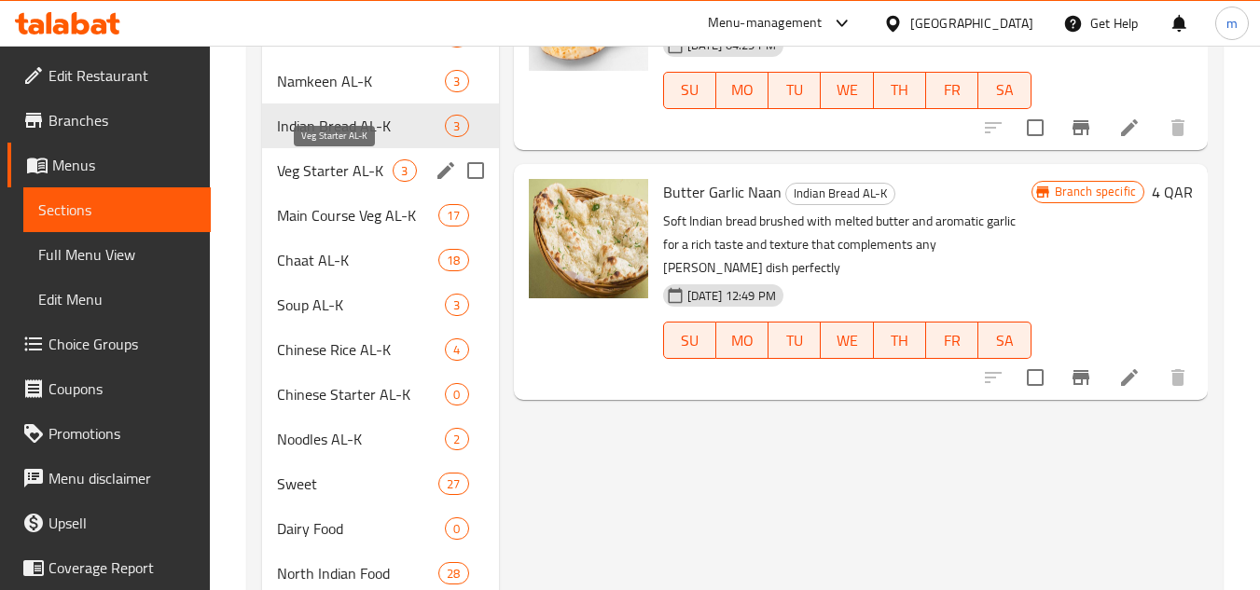
click at [326, 172] on span "Veg Starter AL-K" at bounding box center [335, 171] width 116 height 22
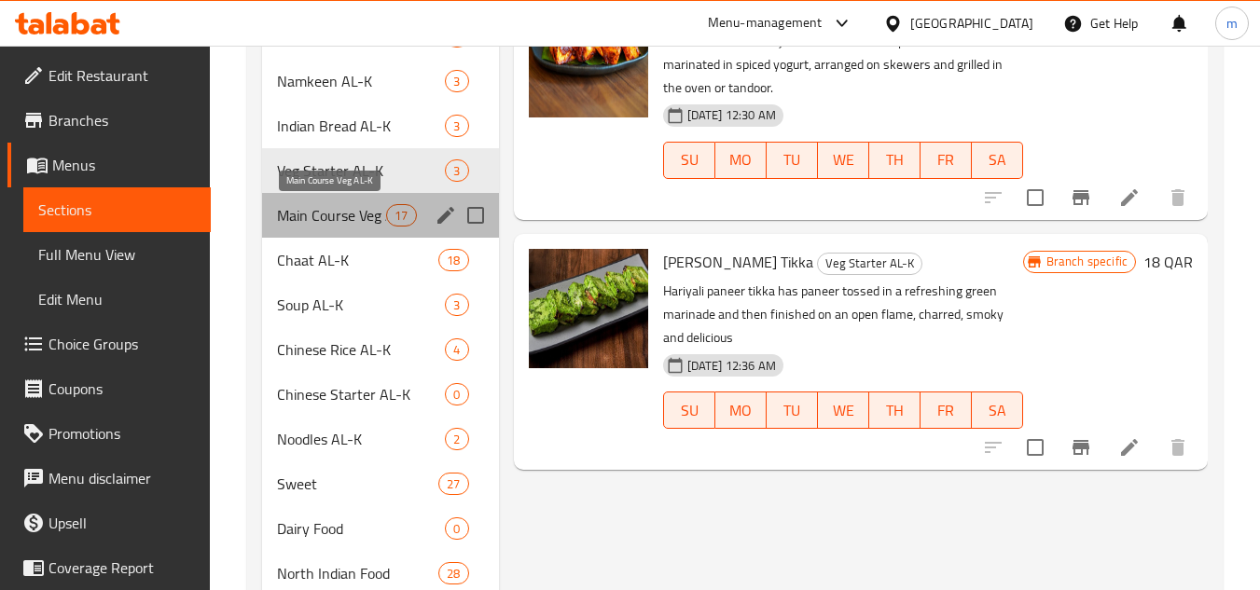
click at [327, 215] on span "Main Course Veg AL-K" at bounding box center [331, 215] width 109 height 22
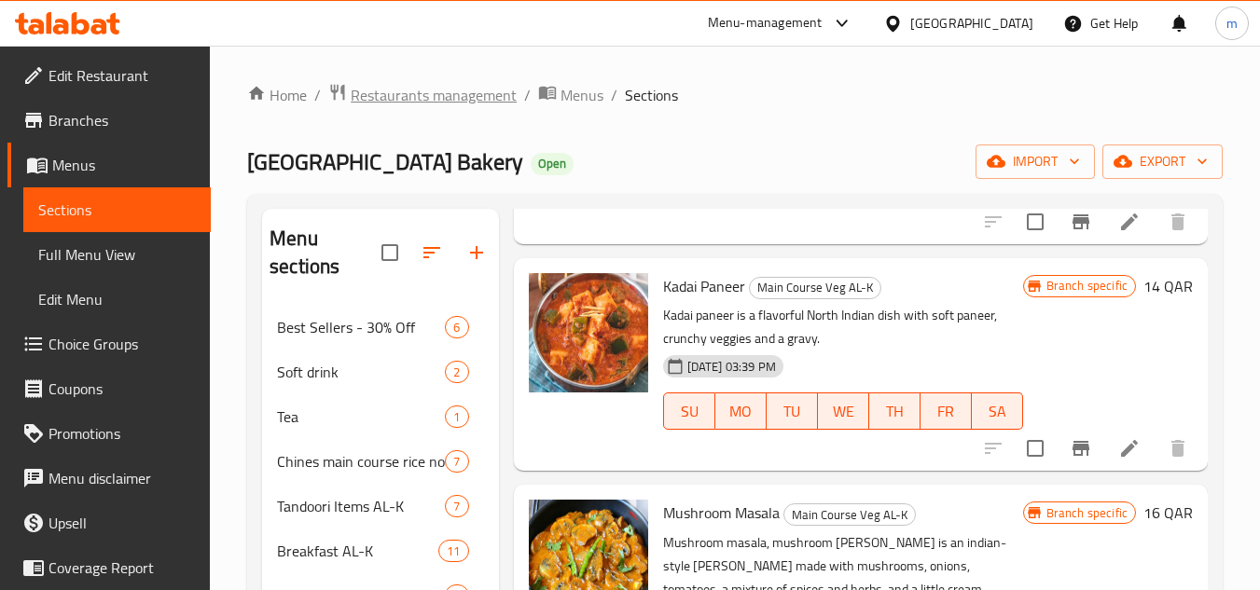
click at [478, 102] on span "Restaurants management" at bounding box center [434, 95] width 166 height 22
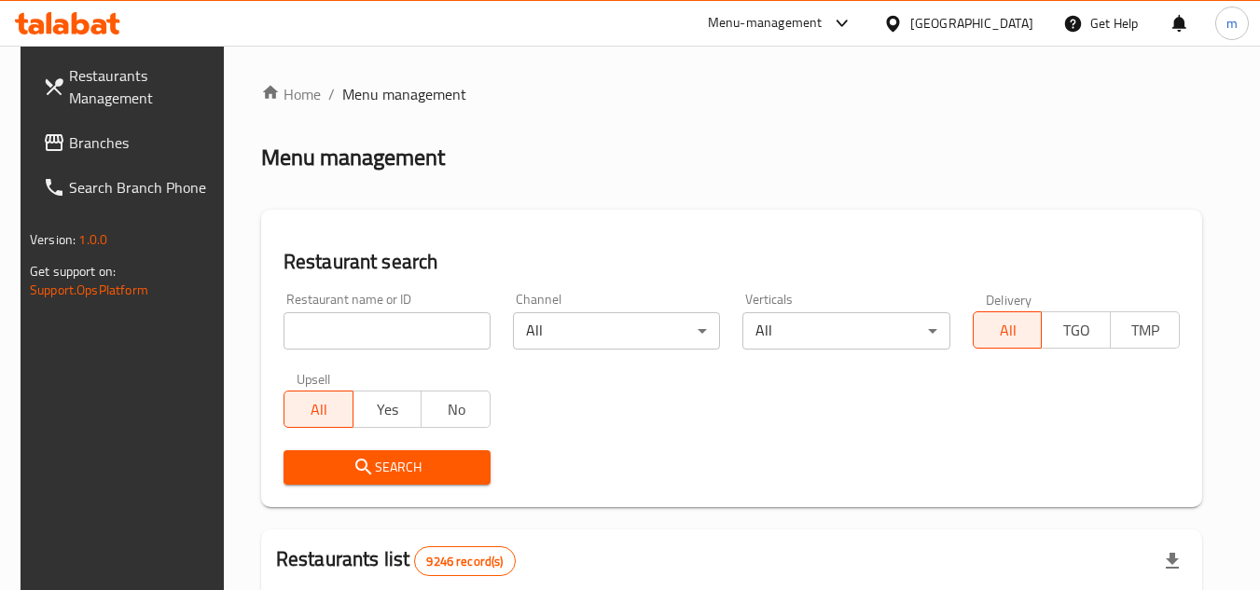
click at [99, 151] on span "Branches" at bounding box center [142, 143] width 147 height 22
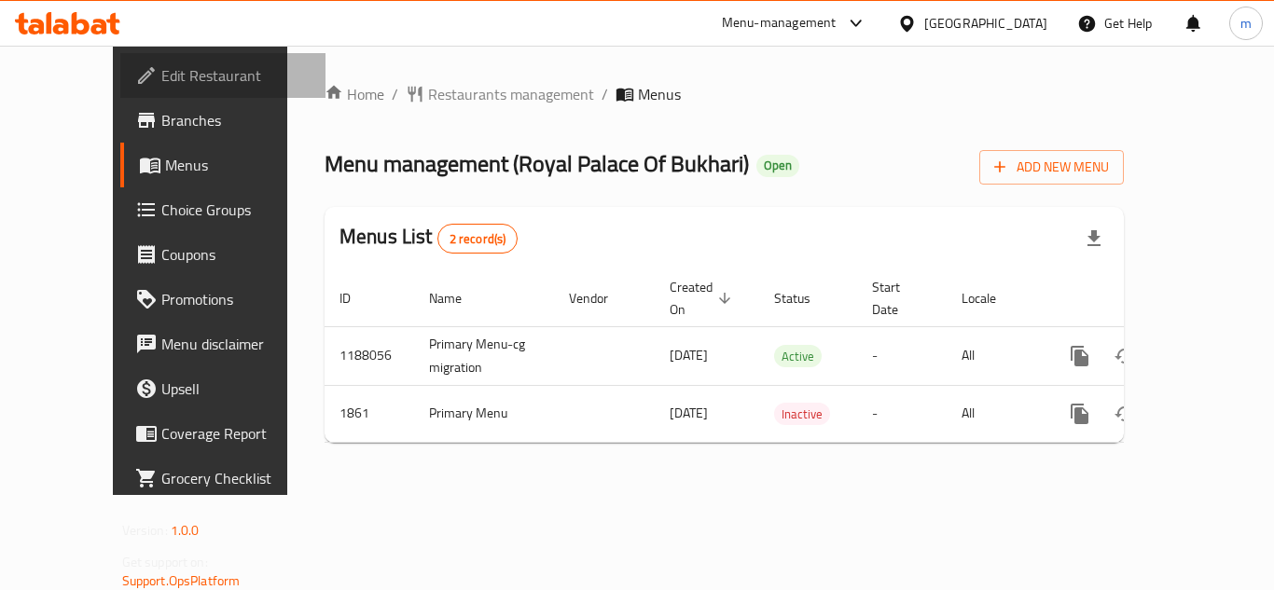
click at [161, 66] on span "Edit Restaurant" at bounding box center [235, 75] width 149 height 22
